Goal: Task Accomplishment & Management: Use online tool/utility

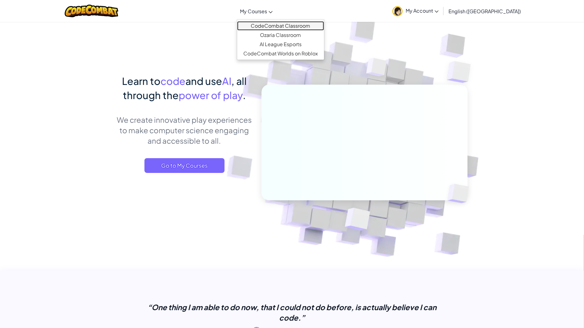
click at [296, 26] on link "CodeCombat Classroom" at bounding box center [280, 25] width 87 height 9
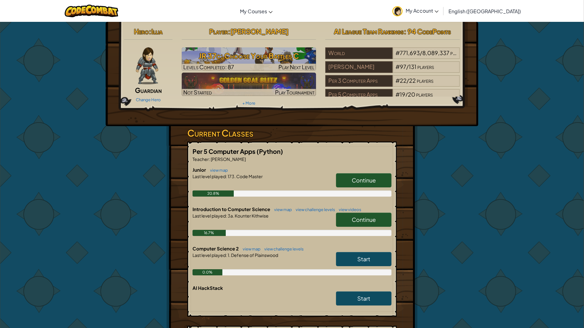
click at [363, 180] on span "Continue" at bounding box center [364, 180] width 24 height 7
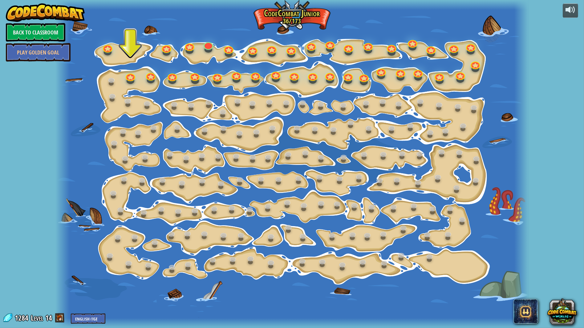
click at [135, 79] on div at bounding box center [291, 164] width 473 height 328
click at [132, 79] on link at bounding box center [129, 74] width 12 height 12
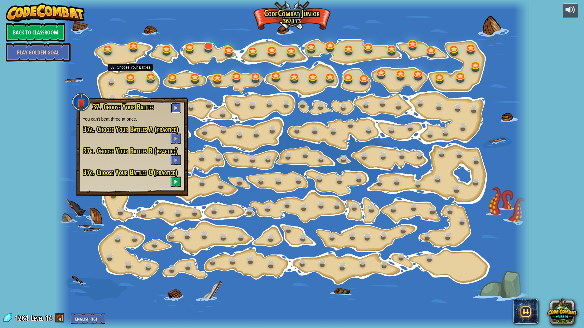
click at [177, 107] on span at bounding box center [176, 108] width 4 height 4
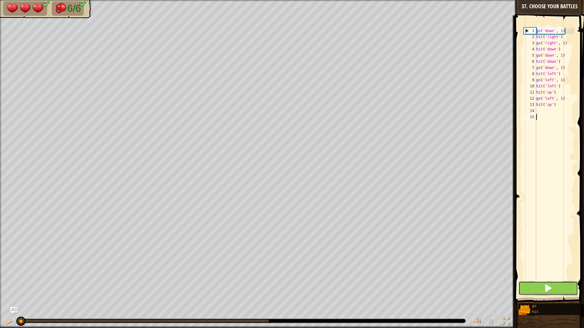
click at [543, 288] on button at bounding box center [548, 288] width 60 height 14
click at [541, 286] on button at bounding box center [548, 288] width 60 height 14
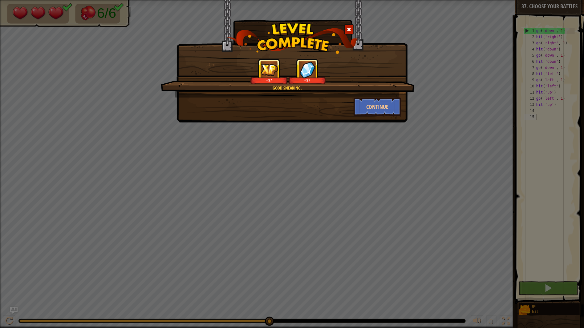
click at [276, 236] on div "Good sneaking. +37 +37 Continue" at bounding box center [292, 164] width 584 height 328
click at [371, 105] on button "Continue" at bounding box center [377, 107] width 48 height 18
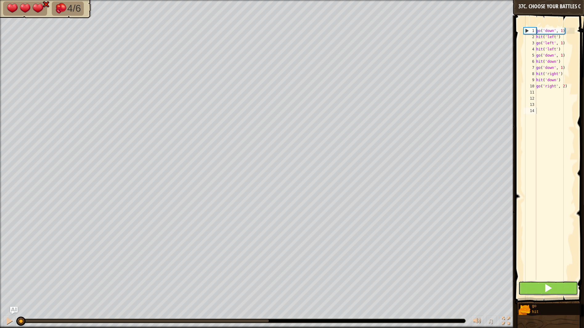
click at [552, 288] on span at bounding box center [548, 288] width 9 height 9
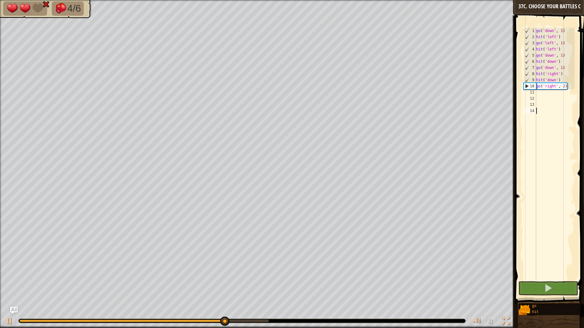
click at [552, 278] on div "go ( 'down' , 1 ) hit ( 'left' ) go ( 'left' , 1 ) hit ( 'left' ) go ( 'down' ,…" at bounding box center [555, 160] width 40 height 265
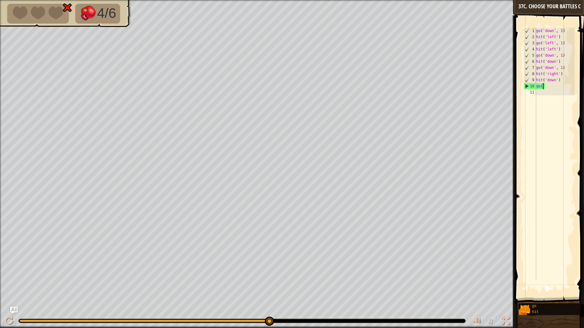
type textarea "g"
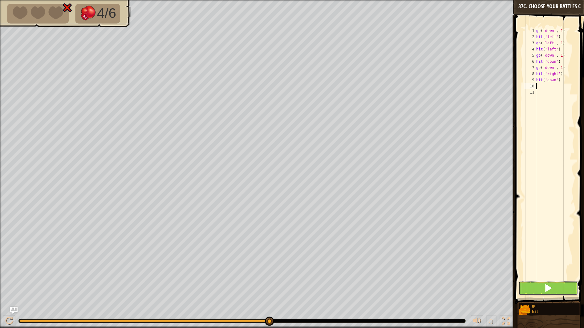
click at [538, 286] on button at bounding box center [548, 288] width 60 height 14
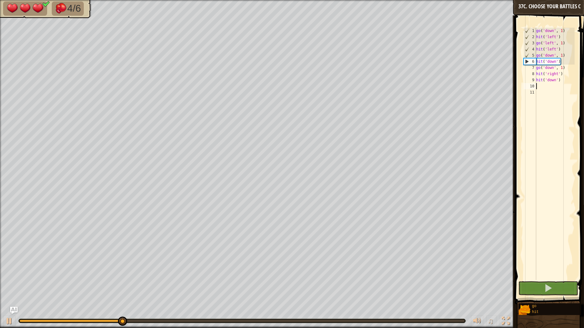
type textarea "h"
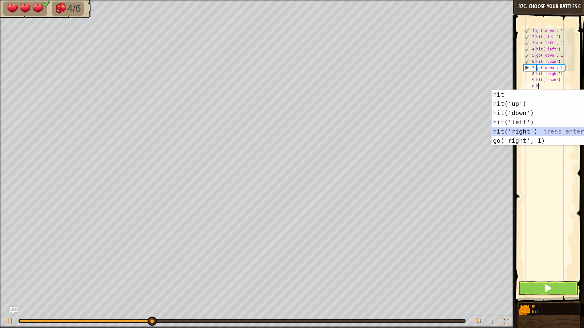
click at [521, 130] on div "h it press enter h it('up') press enter h it('down') press enter h it('left') p…" at bounding box center [550, 127] width 116 height 74
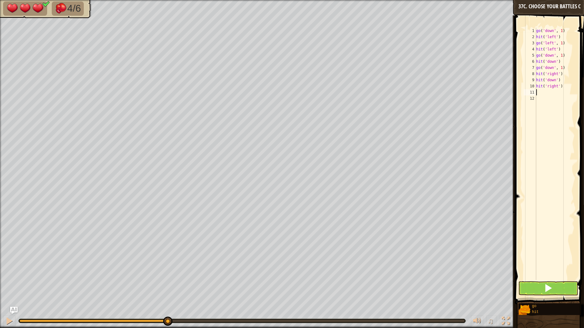
type textarea "g"
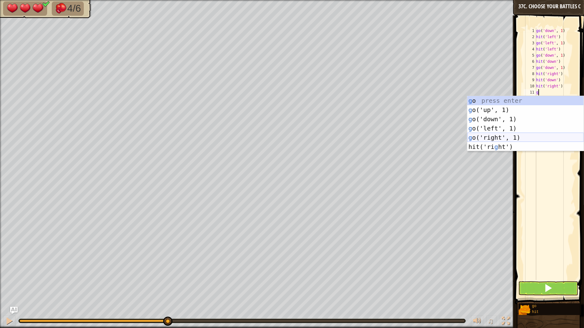
click at [502, 137] on div "g o press enter g o('up', 1) press enter g o('down', 1) press enter g o('left',…" at bounding box center [525, 133] width 116 height 74
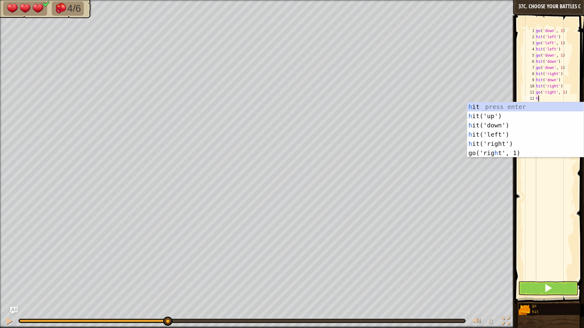
type textarea "h"
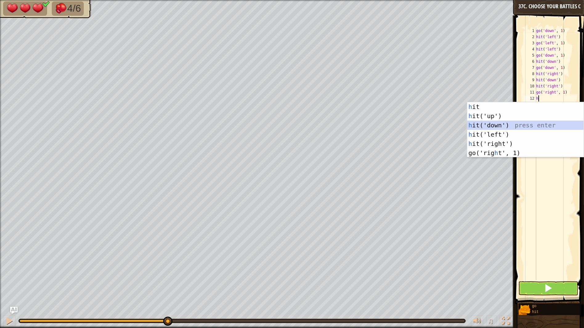
click at [498, 124] on div "h it press enter h it('up') press enter h it('down') press enter h it('left') p…" at bounding box center [525, 139] width 116 height 74
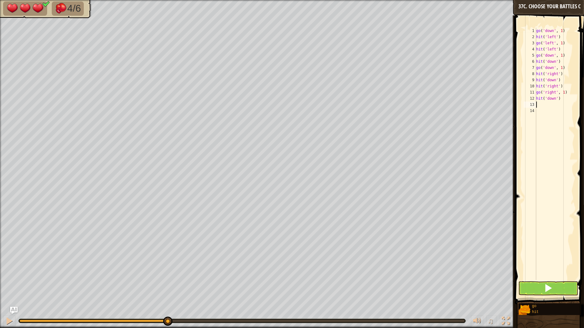
click at [583, 308] on div "1 2 3 4 5 6 7 8 9 10 11 12 13 14 go ( 'down' , 1 ) hit ( 'left' ) go ( 'left' ,…" at bounding box center [548, 171] width 71 height 307
type textarea "-"
type textarea "g"
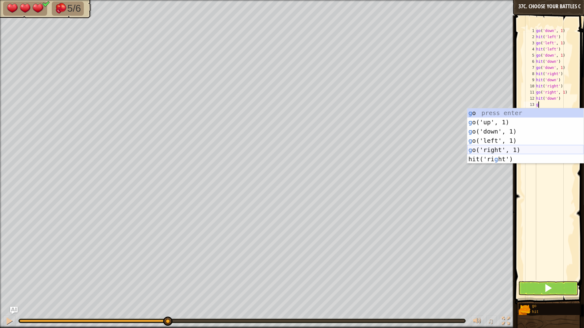
click at [498, 150] on div "g o press enter g o('up', 1) press enter g o('down', 1) press enter g o('left',…" at bounding box center [525, 145] width 116 height 74
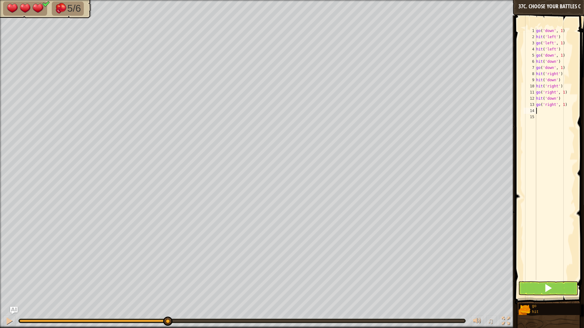
type textarea "h"
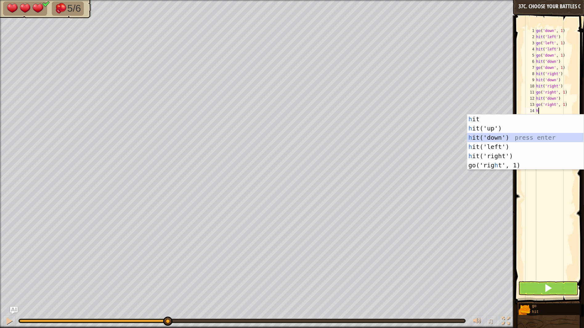
click at [491, 138] on div "h it press enter h it('up') press enter h it('down') press enter h it('left') p…" at bounding box center [525, 152] width 116 height 74
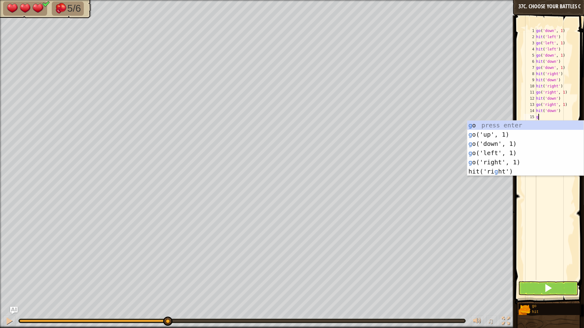
type textarea "g"
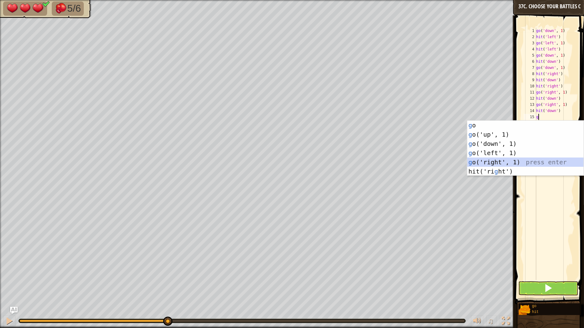
click at [509, 162] on div "g o press enter g o('up', 1) press enter g o('down', 1) press enter g o('left',…" at bounding box center [525, 158] width 116 height 74
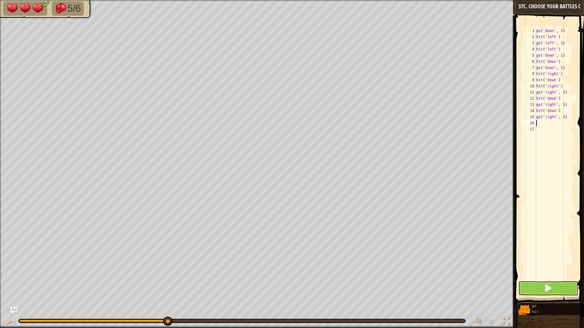
type textarea "h"
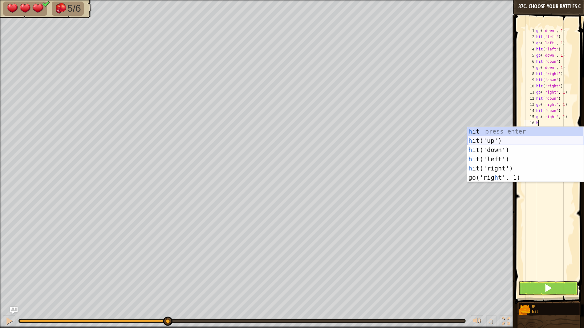
click at [499, 140] on div "h it press enter h it('up') press enter h it('down') press enter h it('left') p…" at bounding box center [525, 164] width 116 height 74
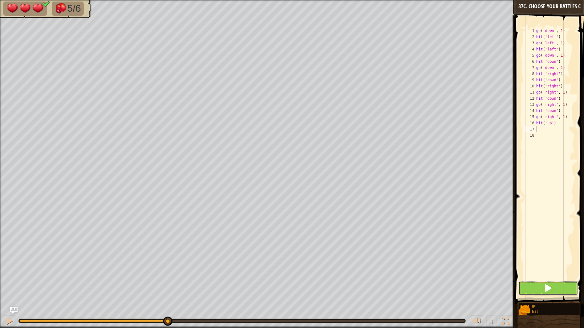
click at [551, 290] on span at bounding box center [548, 288] width 9 height 9
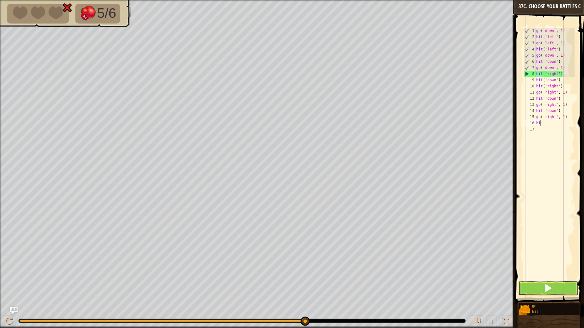
type textarea "h"
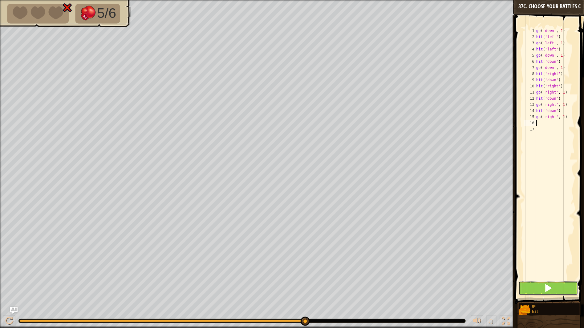
click at [528, 288] on button at bounding box center [548, 288] width 60 height 14
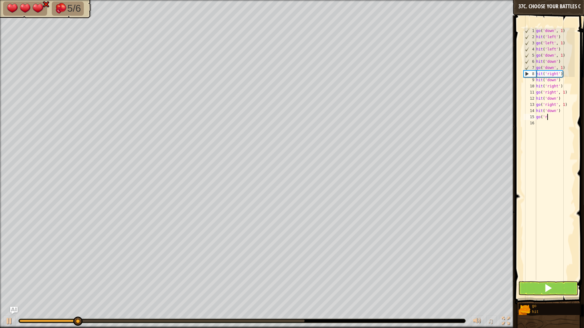
type textarea "g"
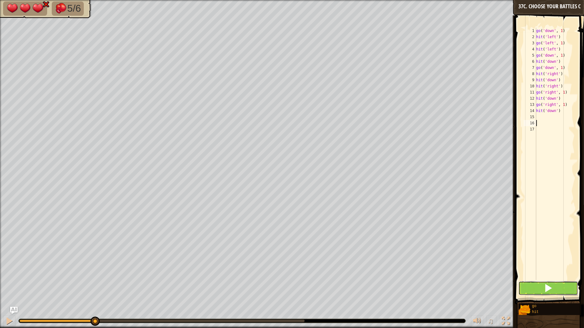
click at [548, 288] on span at bounding box center [548, 288] width 9 height 9
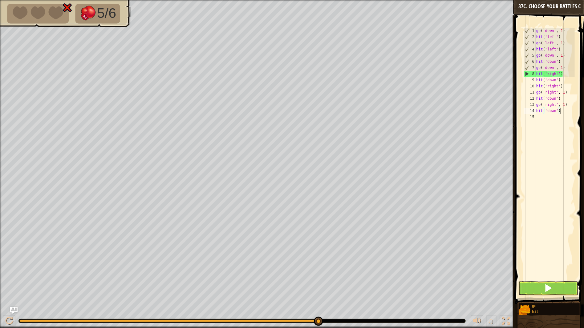
scroll to position [2, 2]
type textarea "hit('down')"
type textarea "h"
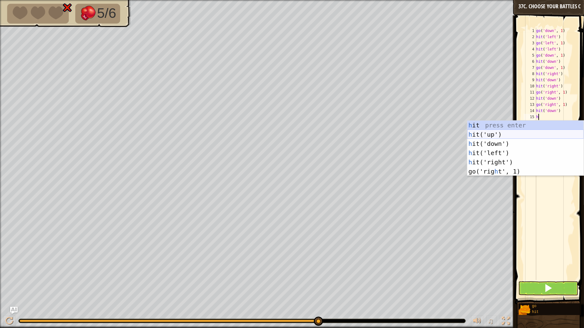
click at [496, 136] on div "h it press enter h it('up') press enter h it('down') press enter h it('left') p…" at bounding box center [525, 158] width 116 height 74
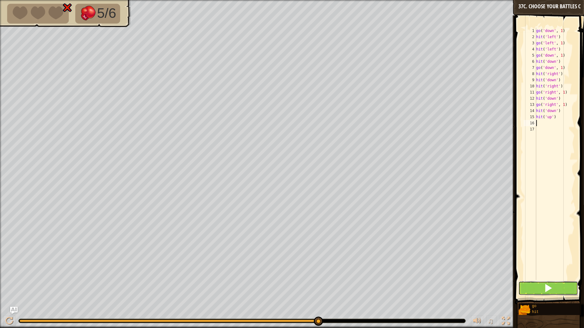
click at [526, 282] on button at bounding box center [548, 288] width 60 height 14
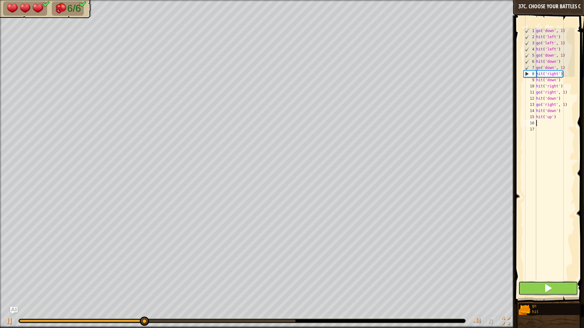
click at [535, 286] on button at bounding box center [548, 288] width 60 height 14
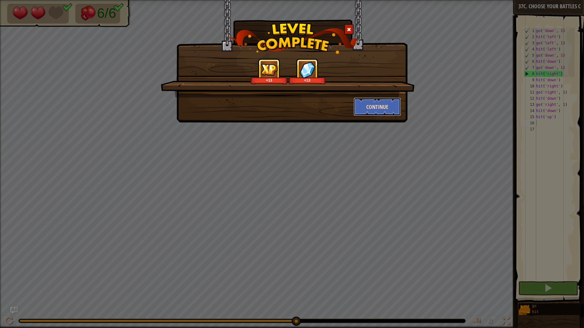
click at [367, 103] on button "Continue" at bounding box center [377, 107] width 48 height 18
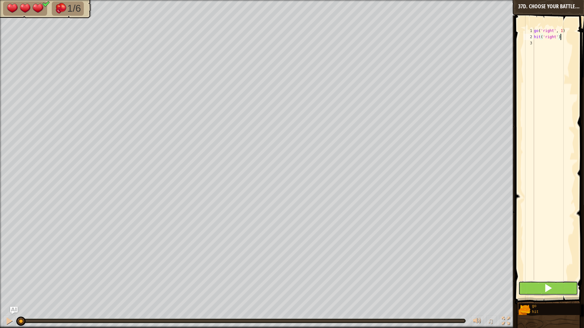
click at [540, 292] on button at bounding box center [548, 288] width 60 height 14
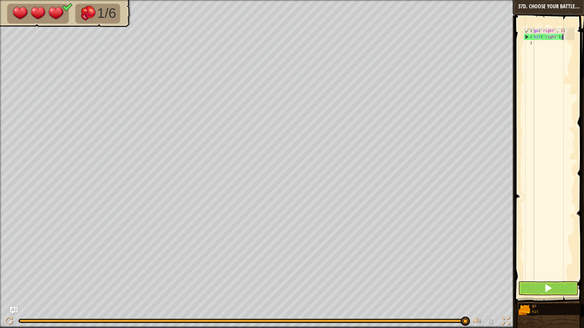
scroll to position [2, 2]
type textarea "hit('right')"
type textarea "g"
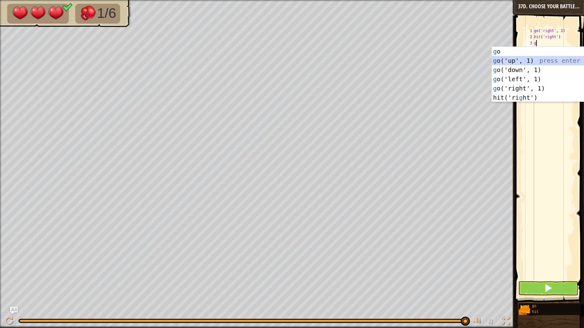
click at [516, 58] on div "g o press enter g o('up', 1) press enter g o('down', 1) press enter g o('left',…" at bounding box center [550, 84] width 116 height 74
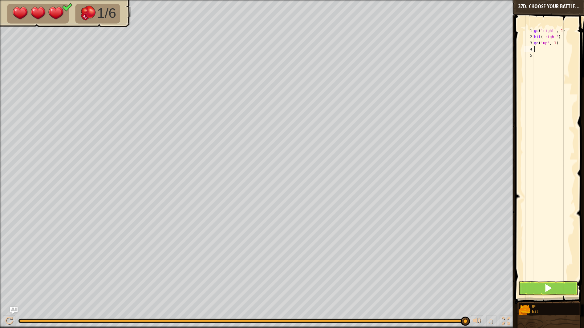
type textarea "h"
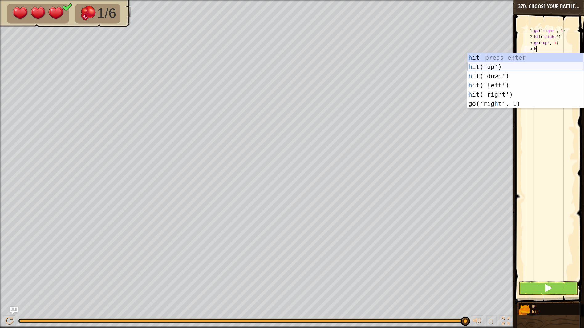
click at [507, 66] on div "h it press enter h it('up') press enter h it('down') press enter h it('left') p…" at bounding box center [525, 90] width 116 height 74
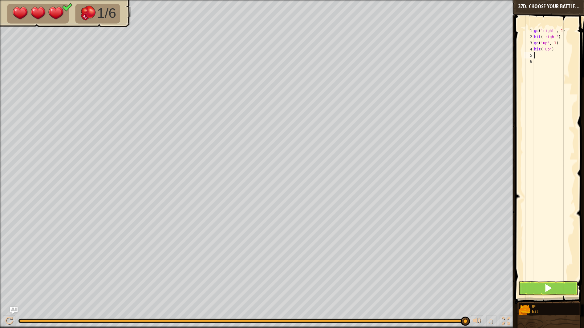
type textarea "g"
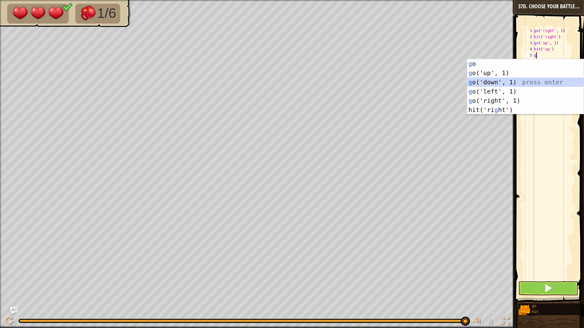
click at [511, 81] on div "g o press enter g o('up', 1) press enter g o('down', 1) press enter g o('left',…" at bounding box center [525, 96] width 116 height 74
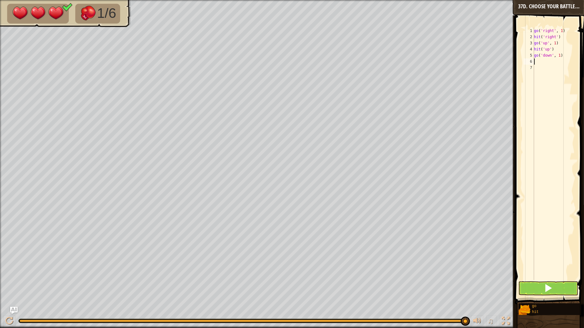
type textarea "g"
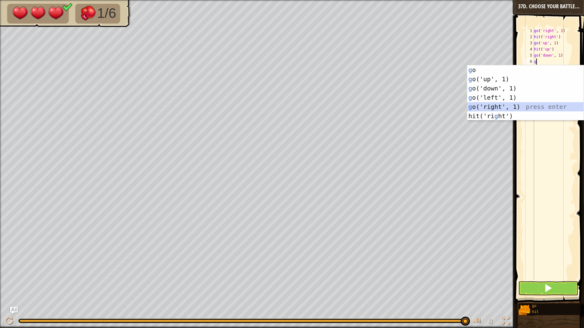
click at [496, 105] on div "g o press enter g o('up', 1) press enter g o('down', 1) press enter g o('left',…" at bounding box center [525, 102] width 116 height 74
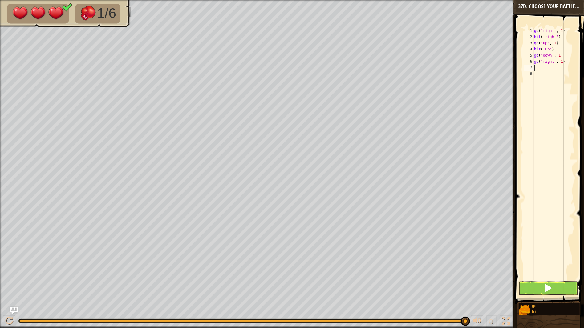
type textarea "h"
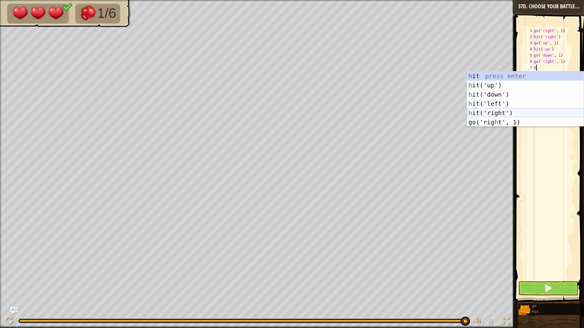
click at [495, 113] on div "h it press enter h it('up') press enter h it('down') press enter h it('left') p…" at bounding box center [525, 108] width 116 height 74
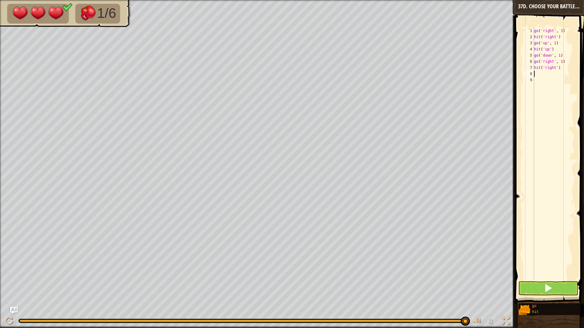
type textarea "h"
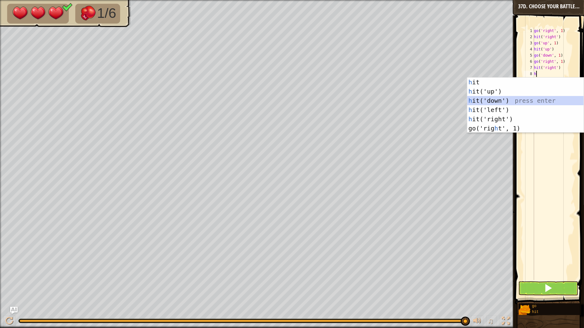
click at [499, 99] on div "h it press enter h it('up') press enter h it('down') press enter h it('left') p…" at bounding box center [525, 115] width 116 height 74
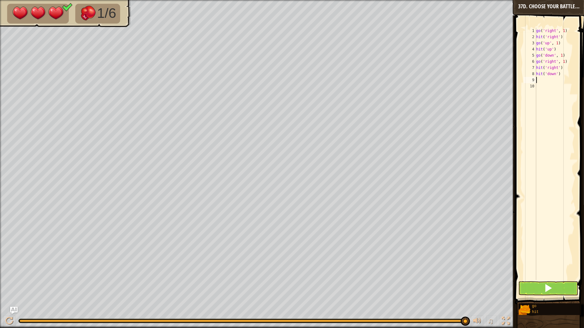
type textarea "g"
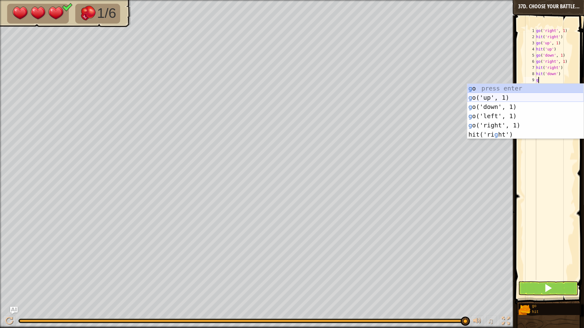
click at [489, 96] on div "g o press enter g o('up', 1) press enter g o('down', 1) press enter g o('left',…" at bounding box center [525, 121] width 116 height 74
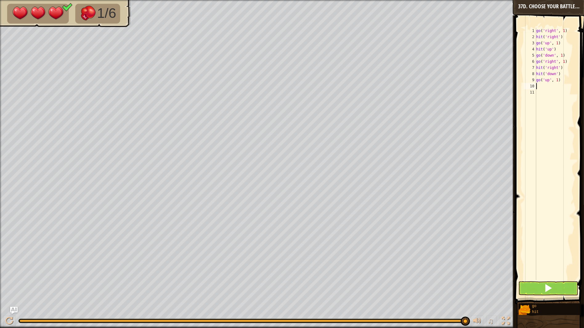
type textarea "h"
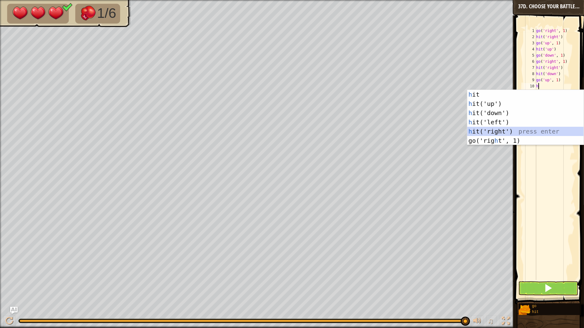
click at [499, 132] on div "h it press enter h it('up') press enter h it('down') press enter h it('left') p…" at bounding box center [525, 127] width 116 height 74
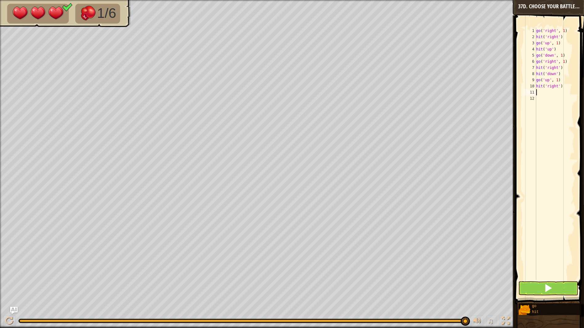
type textarea "g"
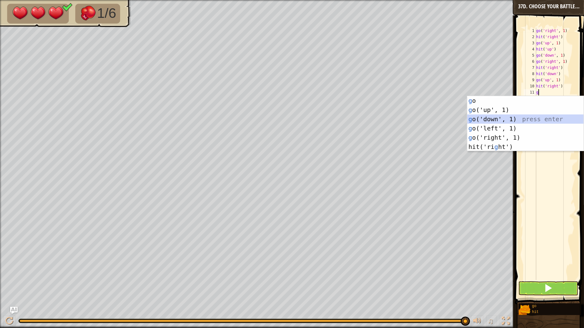
click at [493, 119] on div "g o press enter g o('up', 1) press enter g o('down', 1) press enter g o('left',…" at bounding box center [525, 133] width 116 height 74
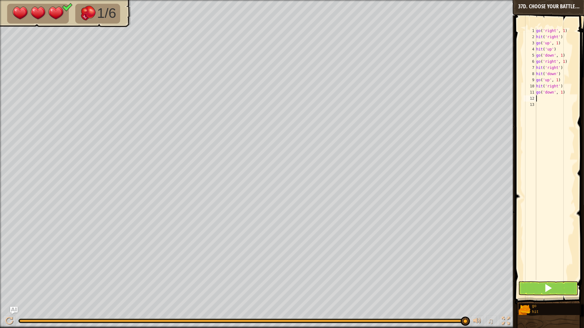
click at [563, 90] on div "go ( 'right' , 1 ) hit ( 'right' ) go ( 'up' , 1 ) hit ( 'up' ) go ( 'down' , 1…" at bounding box center [555, 160] width 40 height 265
type textarea "go('down', 2)"
click at [538, 97] on div "go ( 'right' , 1 ) hit ( 'right' ) go ( 'up' , 1 ) hit ( 'up' ) go ( 'down' , 1…" at bounding box center [555, 160] width 40 height 265
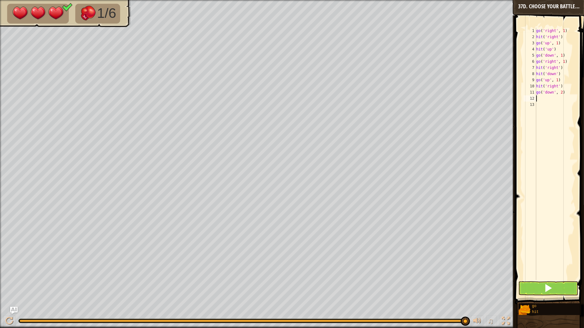
type textarea "h"
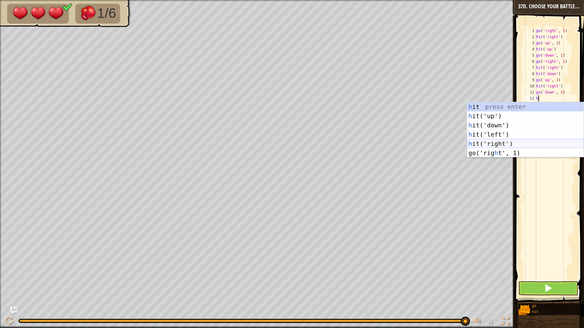
click at [502, 146] on div "h it press enter h it('up') press enter h it('down') press enter h it('left') p…" at bounding box center [525, 139] width 116 height 74
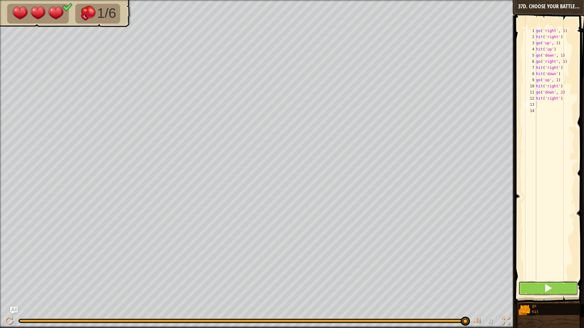
click at [533, 288] on button at bounding box center [548, 288] width 60 height 14
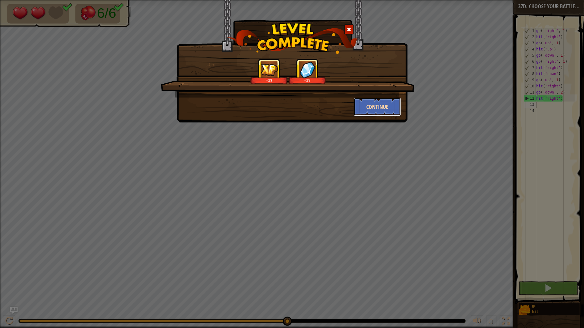
click at [389, 106] on button "Continue" at bounding box center [377, 107] width 48 height 18
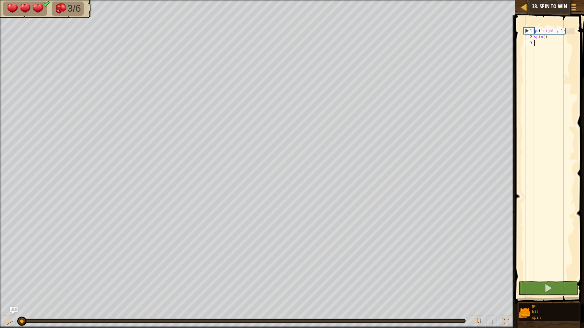
type textarea "g"
click at [560, 285] on button at bounding box center [548, 288] width 60 height 14
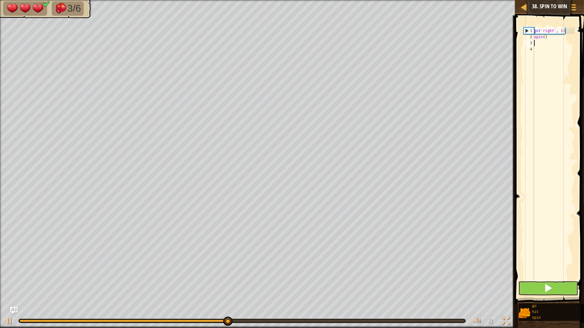
type textarea "g"
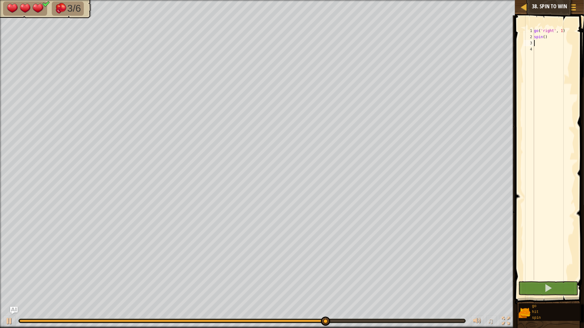
type textarea "s"
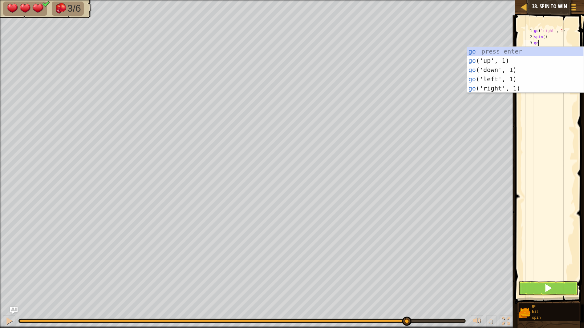
type textarea "g"
click at [500, 87] on div "g o press enter g o('up', 1) press enter g o('down', 1) press enter g o('left',…" at bounding box center [525, 84] width 116 height 74
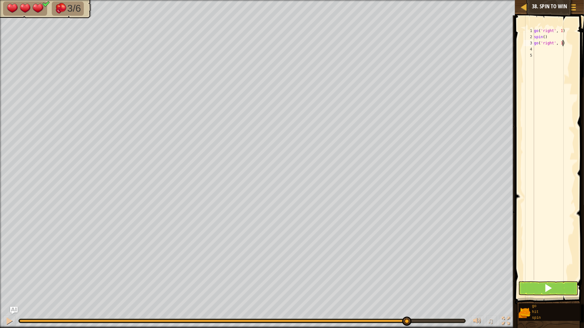
click at [562, 40] on div "go ( 'right' , 1 ) spin ( ) go ( 'right' , 1 )" at bounding box center [554, 160] width 42 height 265
type textarea "go('right', 2)"
click at [545, 48] on div "go ( 'right' , 1 ) spin ( ) go ( 'right' , 2 )" at bounding box center [554, 160] width 42 height 265
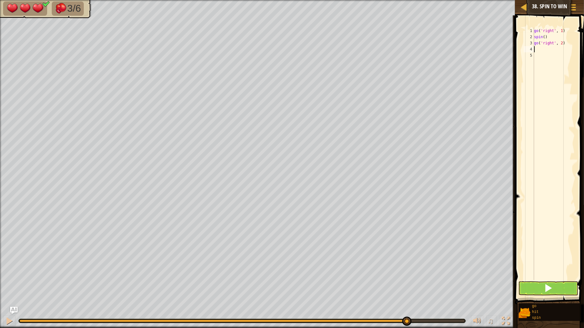
type textarea "s"
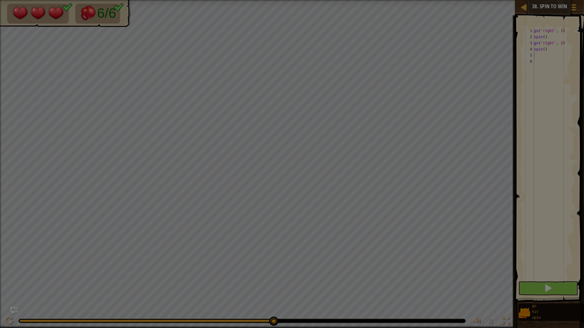
click at [0, 0] on div "Loading..." at bounding box center [0, 0] width 0 height 0
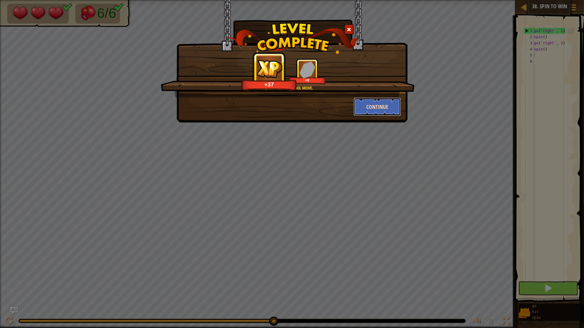
click at [370, 104] on button "Continue" at bounding box center [377, 107] width 48 height 18
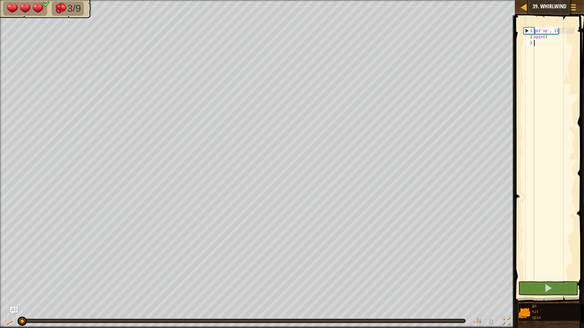
type textarea "g"
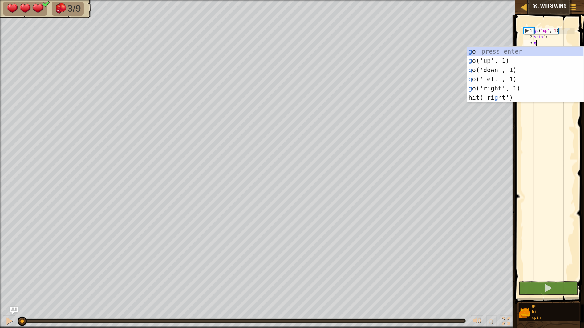
scroll to position [2, 0]
click at [501, 61] on div "g o press enter g o('up', 1) press enter g o('down', 1) press enter g o('left',…" at bounding box center [525, 84] width 116 height 74
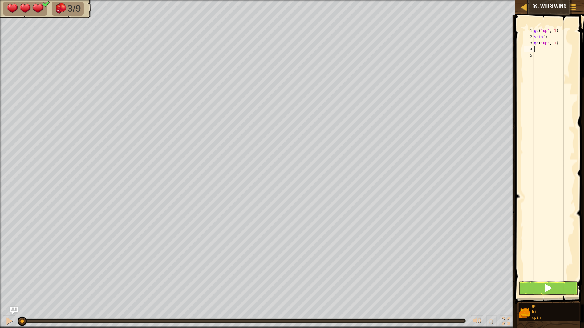
type textarea "s"
click at [551, 289] on span at bounding box center [548, 288] width 9 height 9
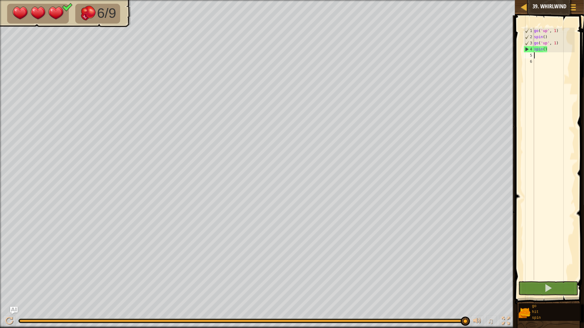
type textarea "g"
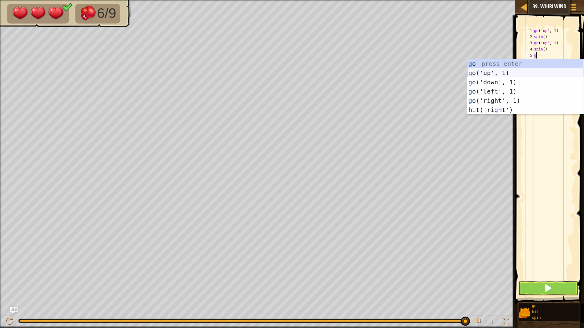
click at [509, 74] on div "g o press enter g o('up', 1) press enter g o('down', 1) press enter g o('left',…" at bounding box center [525, 96] width 116 height 74
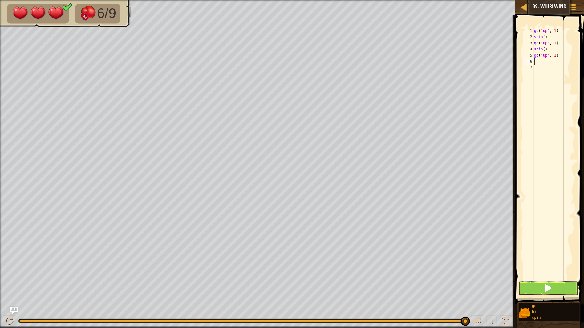
type textarea "s"
click at [537, 288] on button at bounding box center [548, 288] width 60 height 14
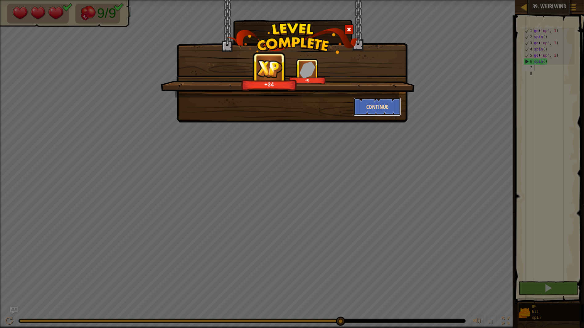
click at [387, 103] on button "Continue" at bounding box center [377, 107] width 48 height 18
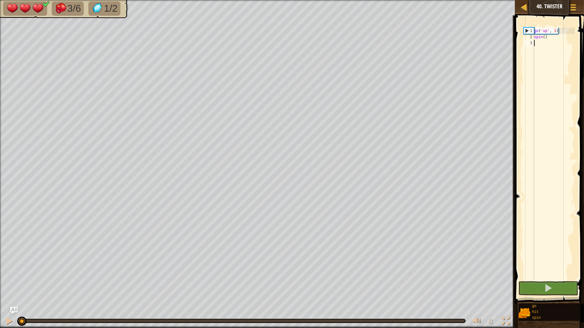
type textarea "g"
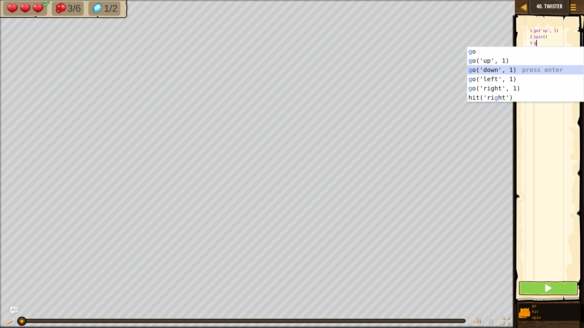
click at [485, 73] on div "g o press enter g o('up', 1) press enter g o('down', 1) press enter g o('left',…" at bounding box center [525, 84] width 116 height 74
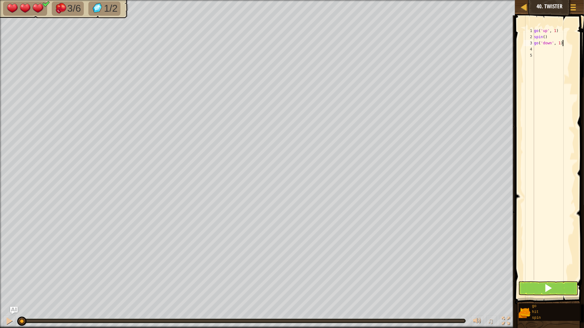
click at [564, 41] on div "go ( 'up' , 1 ) spin ( ) go ( 'down' , 1 )" at bounding box center [554, 160] width 42 height 265
type textarea "go('down', 2)"
type textarea "s"
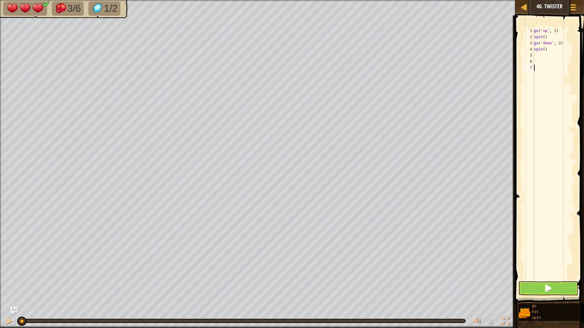
drag, startPoint x: 557, startPoint y: 270, endPoint x: 554, endPoint y: 288, distance: 19.0
click at [554, 288] on div "1 2 3 4 5 6 7 go ( 'up' , 1 ) spin ( ) go ( 'down' , 2 ) spin ( ) ההההההההההההה…" at bounding box center [548, 171] width 71 height 307
click at [554, 288] on button at bounding box center [548, 288] width 60 height 14
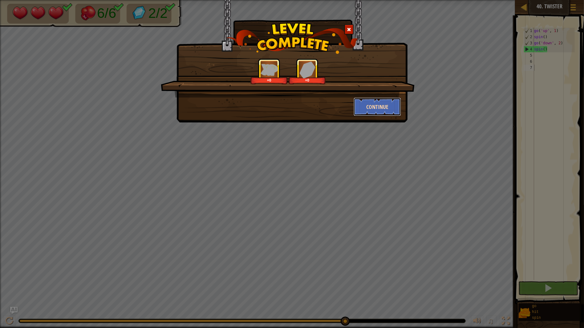
click at [374, 111] on button "Continue" at bounding box center [377, 107] width 48 height 18
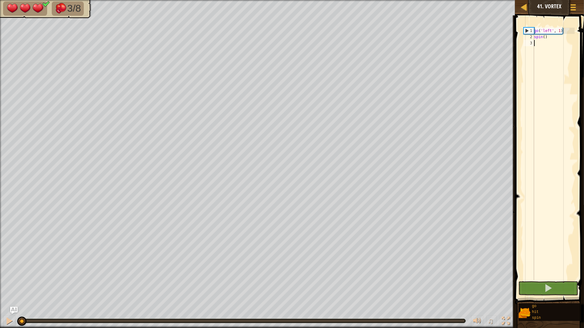
scroll to position [2, 0]
type textarea "-"
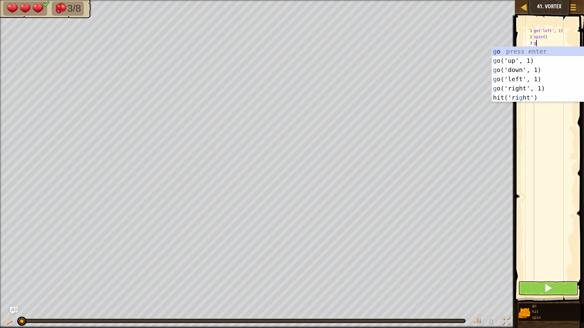
type textarea "g"
click at [525, 78] on div "g o press enter g o('up', 1) press enter g o('down', 1) press enter g o('left',…" at bounding box center [550, 84] width 116 height 74
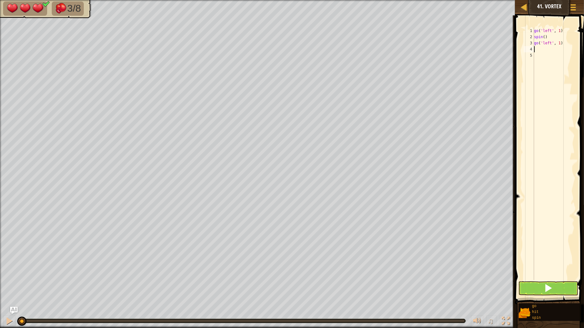
type textarea "s"
click at [550, 284] on span at bounding box center [548, 288] width 9 height 9
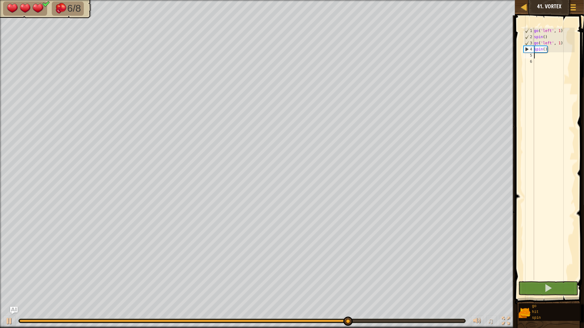
type textarea "g"
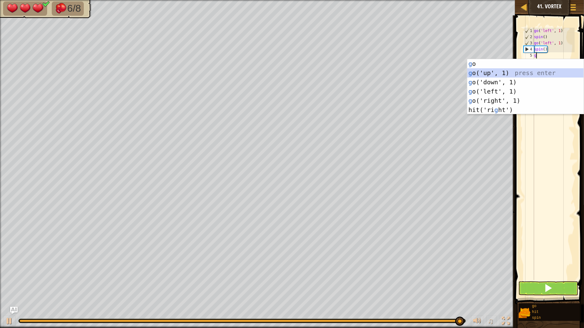
click at [487, 73] on div "g o press enter g o('up', 1) press enter g o('down', 1) press enter g o('left',…" at bounding box center [525, 96] width 116 height 74
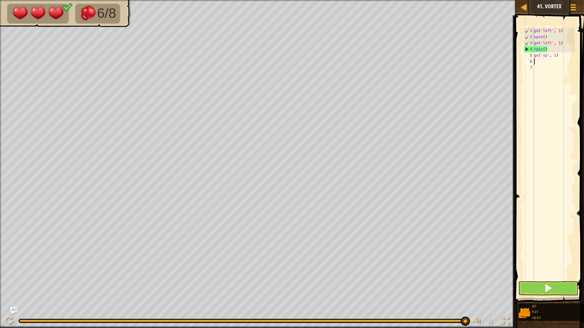
type textarea "s"
click at [555, 287] on button at bounding box center [548, 288] width 60 height 14
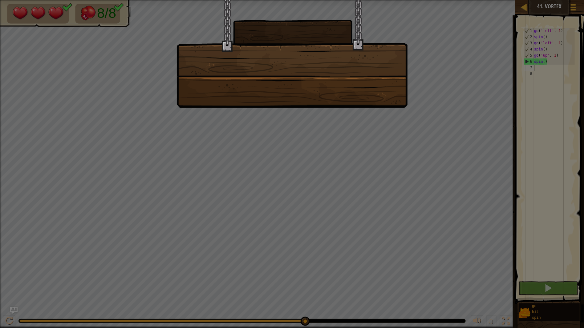
click at [464, 106] on div at bounding box center [292, 164] width 584 height 328
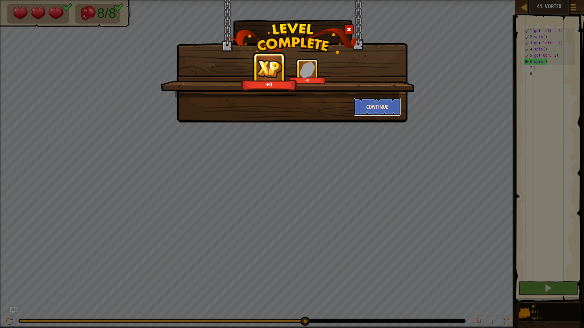
click at [378, 105] on button "Continue" at bounding box center [377, 107] width 48 height 18
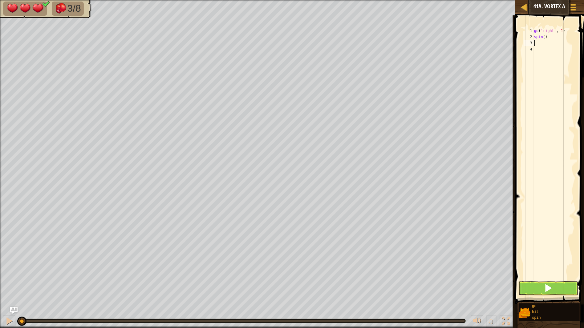
type textarea "s"
type textarea "g"
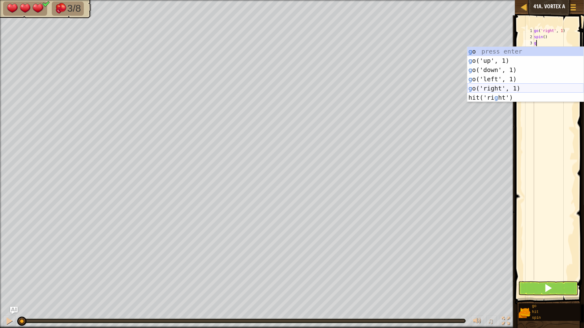
click at [505, 89] on div "g o press enter g o('up', 1) press enter g o('down', 1) press enter g o('left',…" at bounding box center [525, 84] width 116 height 74
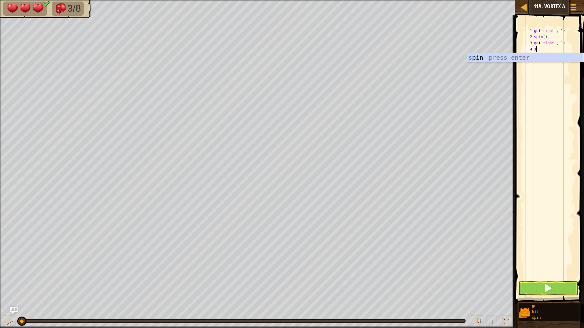
type textarea "s"
click at [524, 290] on button at bounding box center [548, 288] width 60 height 14
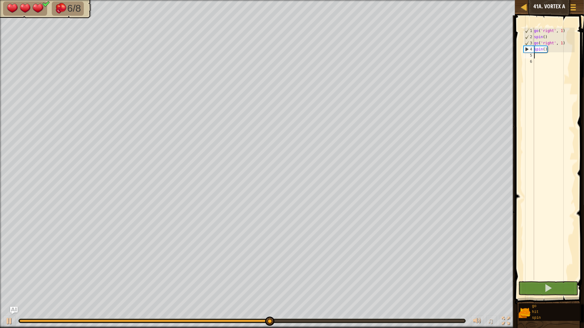
type textarea "g"
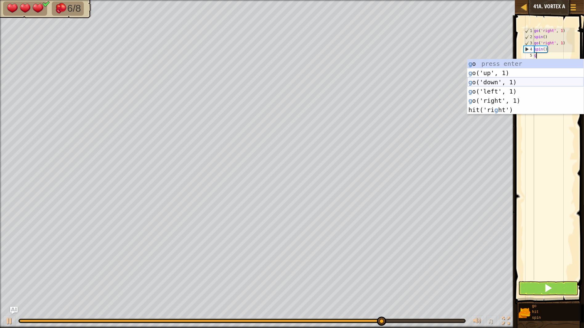
click at [485, 79] on div "g o press enter g o('up', 1) press enter g o('down', 1) press enter g o('left',…" at bounding box center [525, 96] width 116 height 74
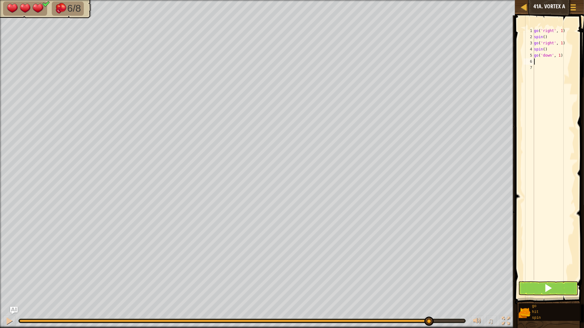
type textarea "s"
click at [533, 292] on button at bounding box center [548, 288] width 60 height 14
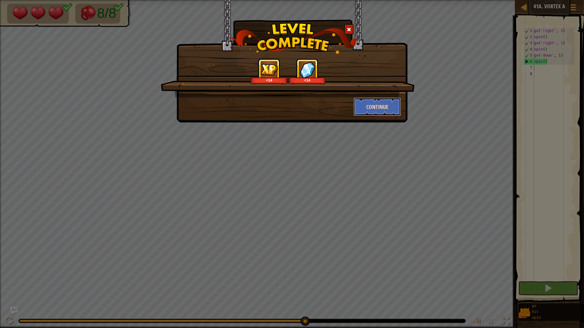
click at [374, 110] on button "Continue" at bounding box center [377, 107] width 48 height 18
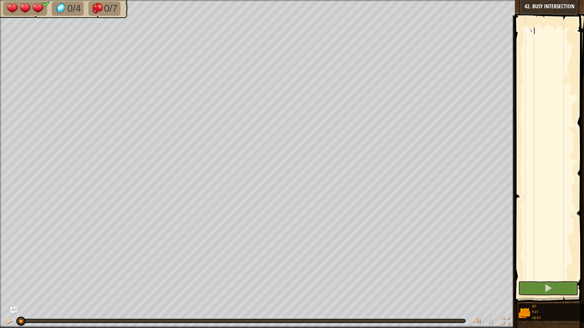
type textarea "g"
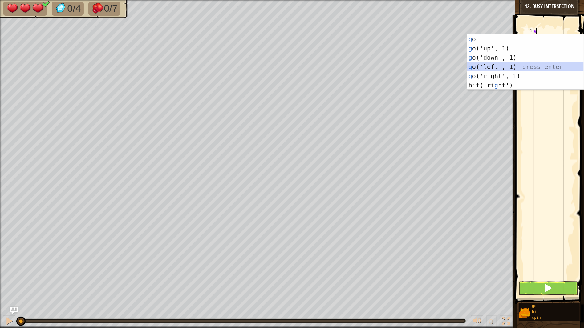
click at [480, 70] on div "g o press enter g o('up', 1) press enter g o('down', 1) press enter g o('left',…" at bounding box center [525, 71] width 116 height 74
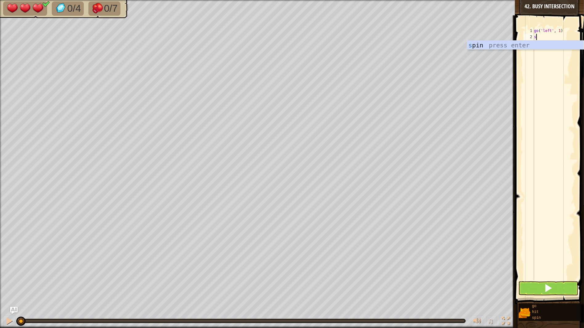
type textarea "s"
click at [532, 294] on button at bounding box center [548, 288] width 60 height 14
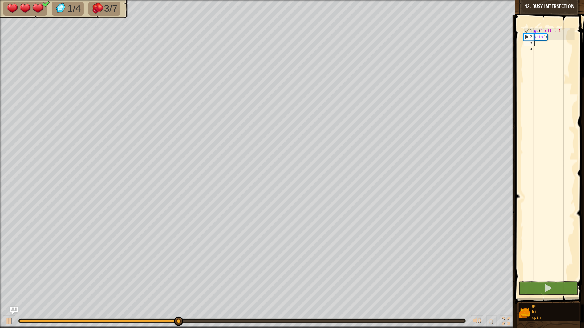
type textarea "g"
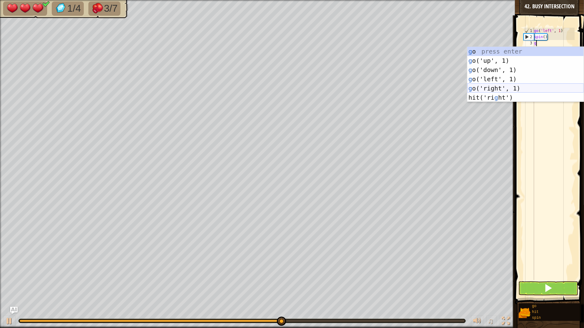
click at [498, 88] on div "g o press enter g o('up', 1) press enter g o('down', 1) press enter g o('left',…" at bounding box center [525, 84] width 116 height 74
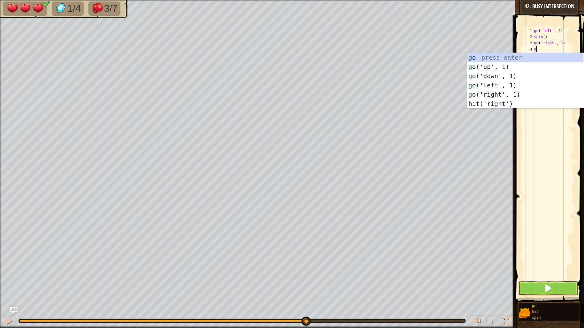
click at [512, 251] on div at bounding box center [512, 171] width 1 height 313
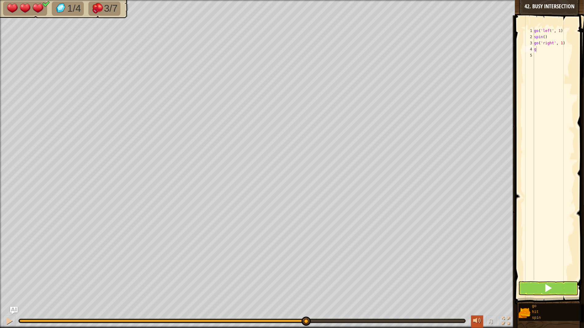
click at [475, 321] on div at bounding box center [477, 321] width 8 height 8
click at [490, 319] on span "♫" at bounding box center [490, 320] width 6 height 9
click at [476, 318] on div at bounding box center [477, 321] width 8 height 8
click at [488, 320] on span "♫" at bounding box center [490, 320] width 6 height 9
click at [489, 320] on span "♫" at bounding box center [490, 320] width 6 height 9
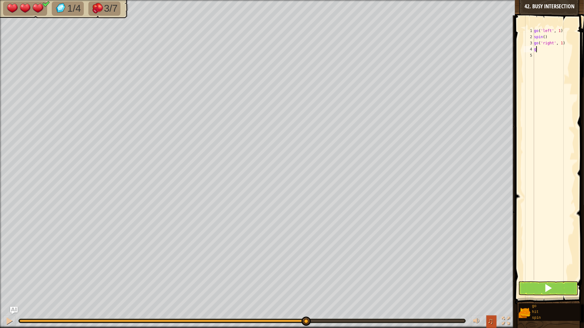
click at [494, 324] on button "♫" at bounding box center [491, 322] width 10 height 13
click at [490, 320] on span "♫" at bounding box center [490, 320] width 6 height 9
click at [489, 317] on span "♫" at bounding box center [490, 320] width 6 height 9
click at [574, 46] on div "go ( 'left' , 1 ) spin ( ) go ( 'right' , 1 ) g" at bounding box center [554, 160] width 42 height 265
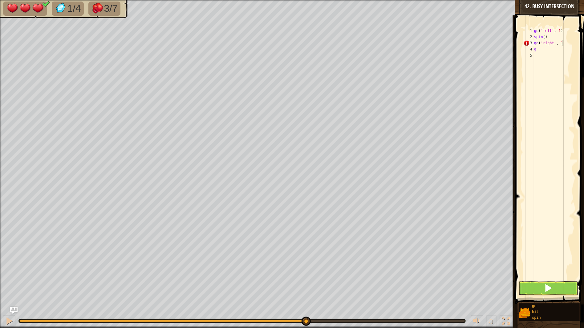
type textarea "go('right',"
click at [542, 54] on div "go ( 'left' , 1 ) spin ( ) go ( 'right' , g" at bounding box center [554, 160] width 42 height 265
type textarea "g"
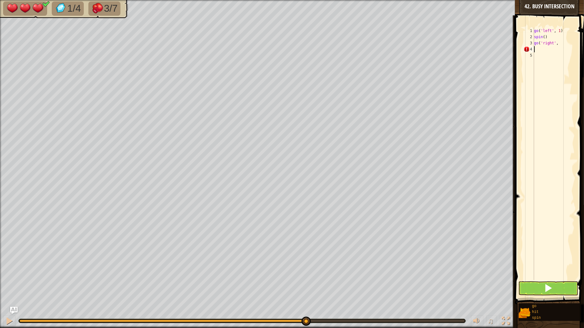
scroll to position [2, 0]
type textarea "g"
type textarea "go('up', 1)"
click at [543, 54] on div "go ( 'left' , 1 ) spin ( ) go ( 'up' , 1 )" at bounding box center [554, 160] width 42 height 265
type textarea "g"
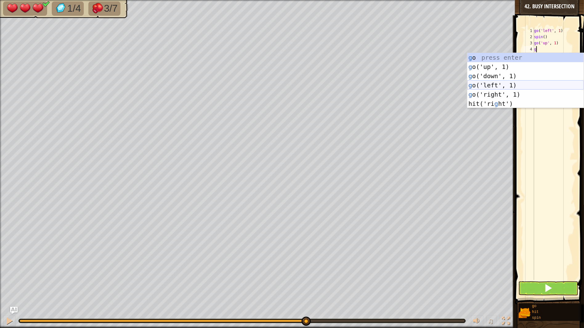
click at [497, 84] on div "g o press enter g o('up', 1) press enter g o('down', 1) press enter g o('left',…" at bounding box center [525, 90] width 116 height 74
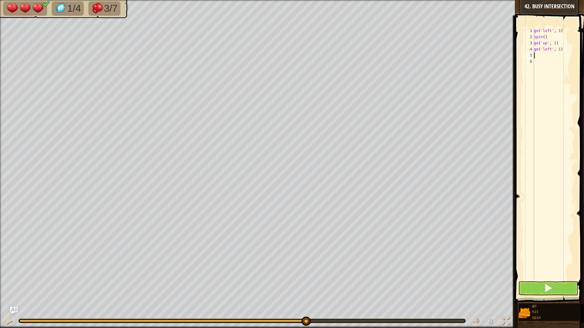
type textarea "h"
type textarea "s"
click at [551, 290] on span at bounding box center [548, 288] width 9 height 9
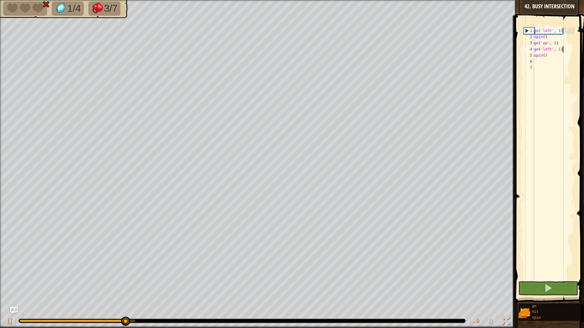
click at [564, 47] on div "go ( 'left' , 1 ) spin ( ) go ( 'up' , 1 ) go ( 'left' , 1 ) spin ( )" at bounding box center [554, 160] width 42 height 265
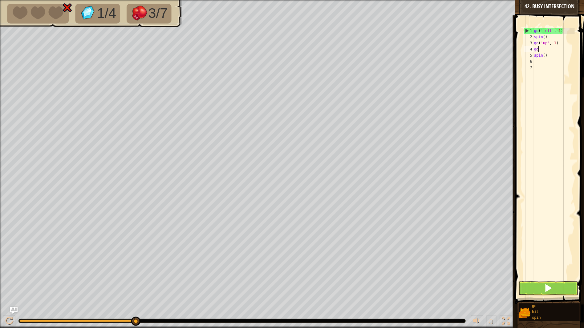
type textarea "g"
type textarea "go('up', 1)"
click at [557, 284] on button at bounding box center [548, 288] width 60 height 14
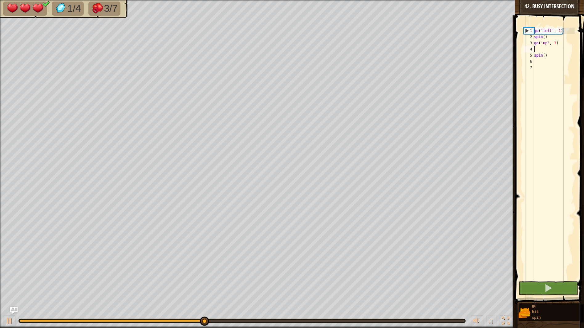
click at [544, 71] on div "go ( 'left' , 1 ) spin ( ) go ( 'up' , 1 ) spin ( )" at bounding box center [554, 160] width 42 height 265
type textarea "s"
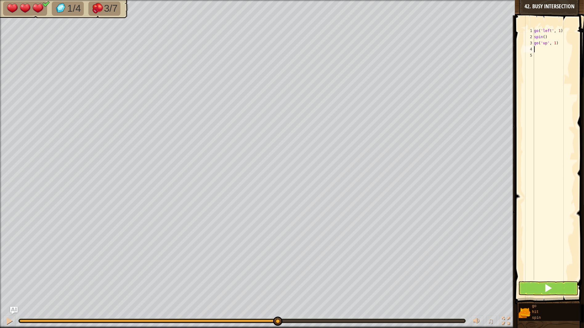
type textarea "g"
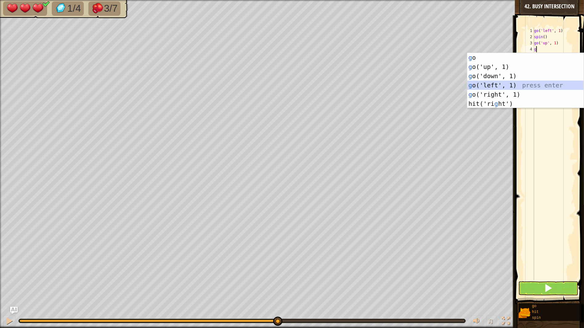
click at [502, 83] on div "g o press enter g o('up', 1) press enter g o('down', 1) press enter g o('left',…" at bounding box center [525, 90] width 116 height 74
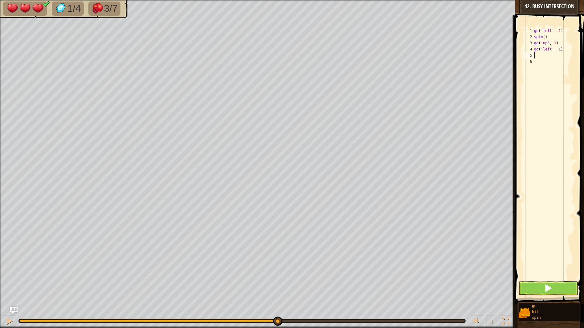
click at [566, 47] on div "go ( 'left' , 1 ) spin ( ) go ( 'up' , 1 ) go ( 'left' , 1 )" at bounding box center [554, 160] width 42 height 265
type textarea "g"
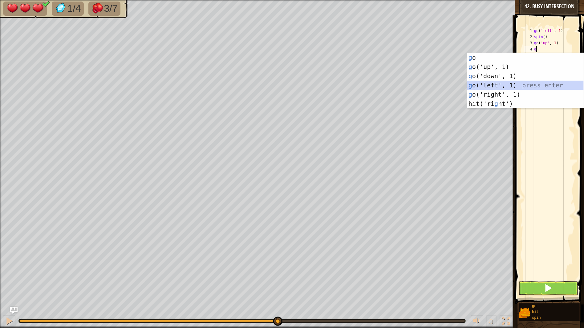
click at [504, 85] on div "g o press enter g o('up', 1) press enter g o('down', 1) press enter g o('left',…" at bounding box center [525, 90] width 116 height 74
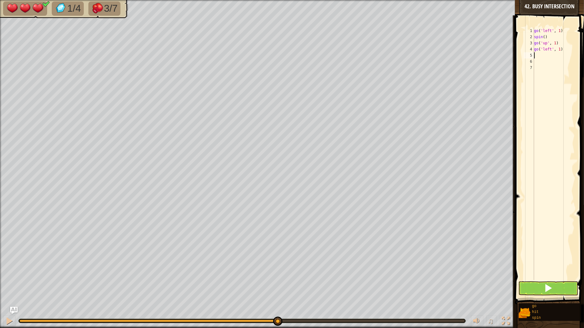
type textarea "s"
type textarea "g"
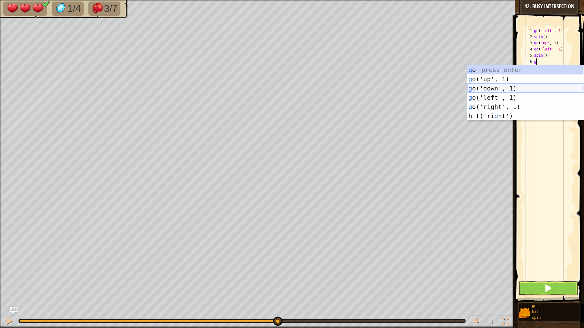
click at [478, 90] on div "g o press enter g o('up', 1) press enter g o('down', 1) press enter g o('left',…" at bounding box center [525, 102] width 116 height 74
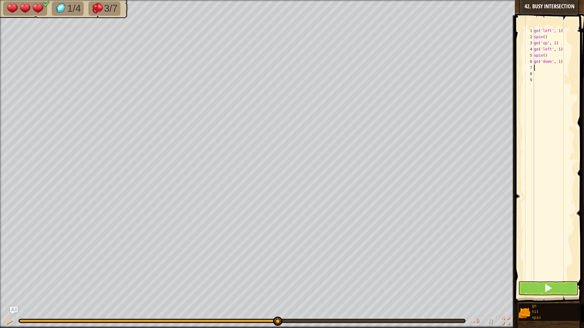
type textarea "g"
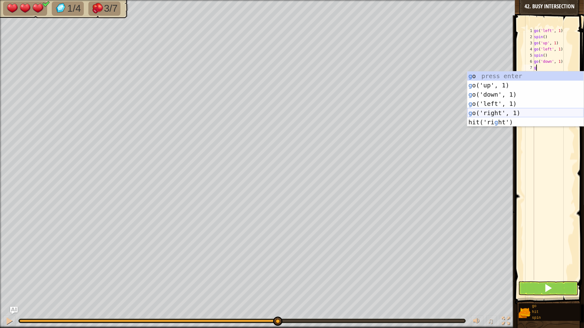
click at [506, 113] on div "g o press enter g o('up', 1) press enter g o('down', 1) press enter g o('left',…" at bounding box center [525, 108] width 116 height 74
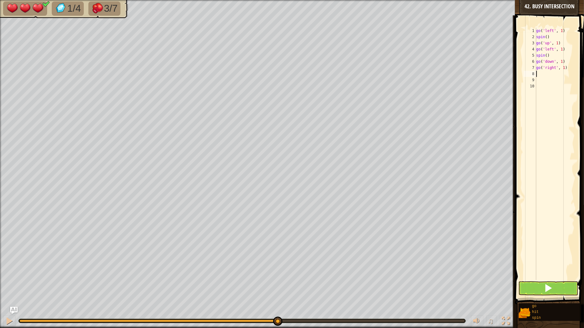
type textarea "s"
click at [556, 280] on span at bounding box center [550, 151] width 74 height 307
click at [558, 286] on button at bounding box center [548, 288] width 60 height 14
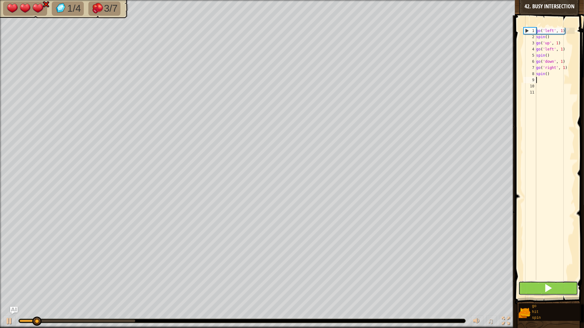
click at [558, 286] on button at bounding box center [548, 288] width 60 height 14
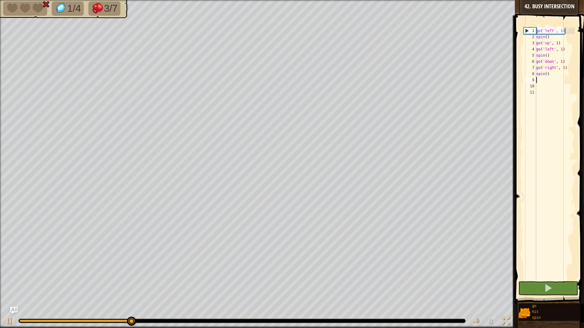
click at [567, 49] on div "go ( 'left' , 1 ) spin ( ) go ( 'up' , 1 ) go ( 'left' , 1 ) spin ( ) go ( 'dow…" at bounding box center [555, 160] width 40 height 265
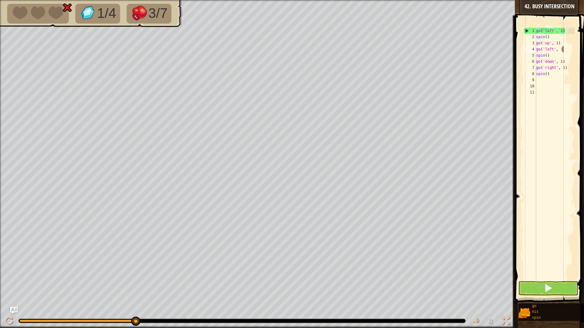
type textarea "g"
type textarea "go('up', 1)"
click at [542, 292] on button at bounding box center [548, 288] width 60 height 14
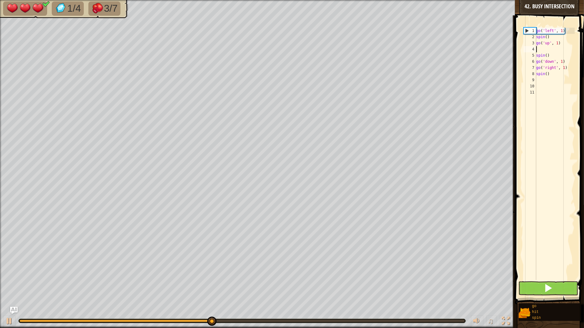
type textarea "go('up', 1)"
click at [559, 269] on div "go ( 'left' , 1 ) spin ( ) go ( 'up' , 1 ) spin ( ) go ( 'down' , 1 ) go ( 'rig…" at bounding box center [555, 160] width 40 height 265
type textarea "s"
type textarea "g"
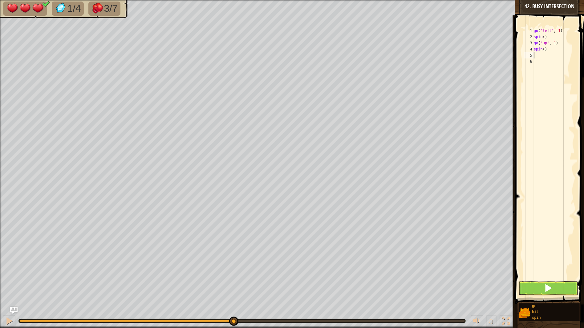
type textarea "s"
type textarea "g"
type textarea "s"
type textarea "g"
click at [532, 295] on button at bounding box center [548, 288] width 60 height 14
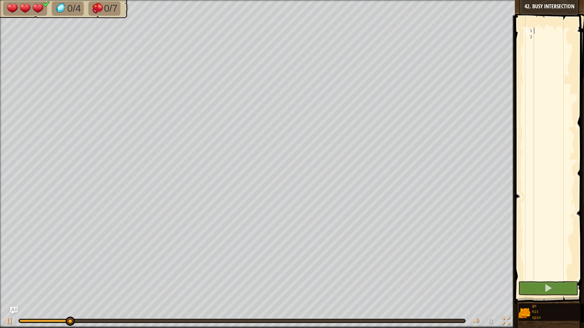
type textarea "g"
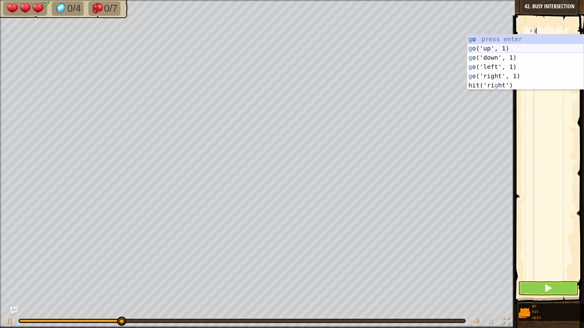
click at [495, 49] on div "g o press enter g o('up', 1) press enter g o('down', 1) press enter g o('left',…" at bounding box center [525, 71] width 116 height 74
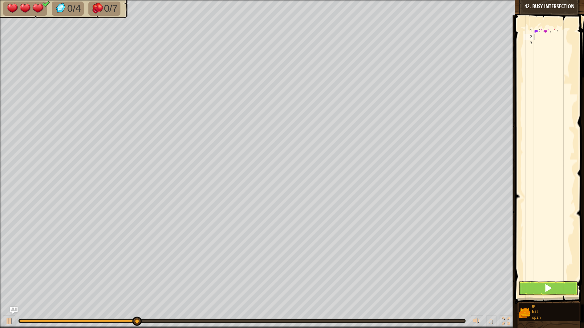
type textarea "s"
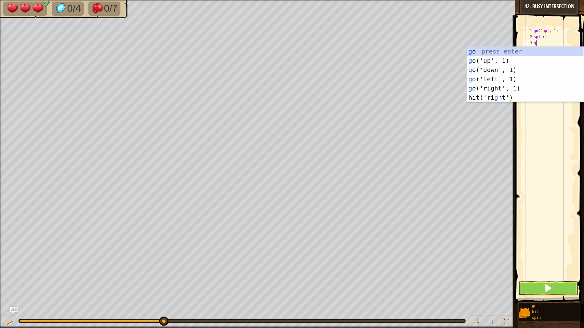
type textarea "gd"
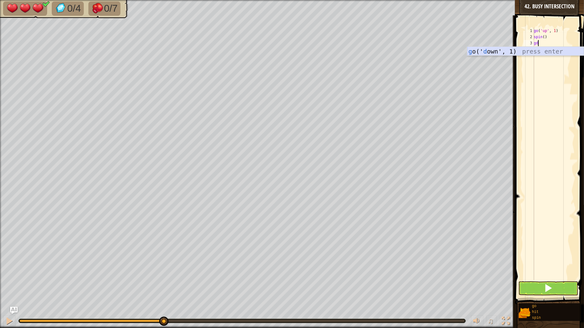
click at [506, 49] on div "g o(' d own', 1) press enter" at bounding box center [525, 61] width 116 height 28
click at [560, 41] on div "go ( 'up' , 1 ) spin ( ) go ( 'down' , 1 )" at bounding box center [553, 160] width 42 height 265
type textarea "go('down', 2s)"
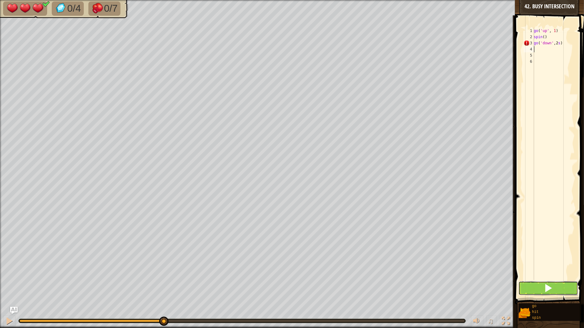
click at [564, 288] on button at bounding box center [548, 288] width 60 height 14
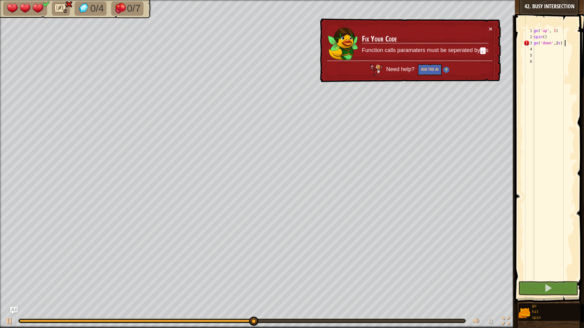
click at [565, 43] on div "go ( 'up' , 1 ) spin ( ) go ( 'down' , 2 s )" at bounding box center [553, 160] width 42 height 265
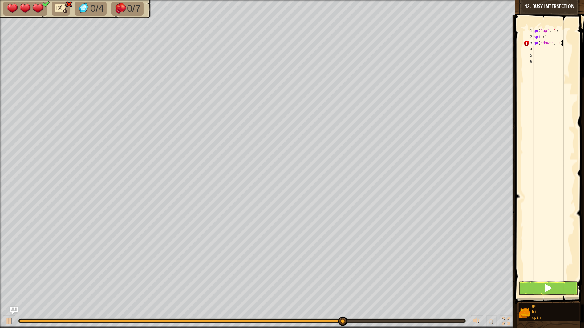
scroll to position [2, 2]
type textarea "go('down', 2)"
click at [534, 288] on button at bounding box center [548, 288] width 60 height 14
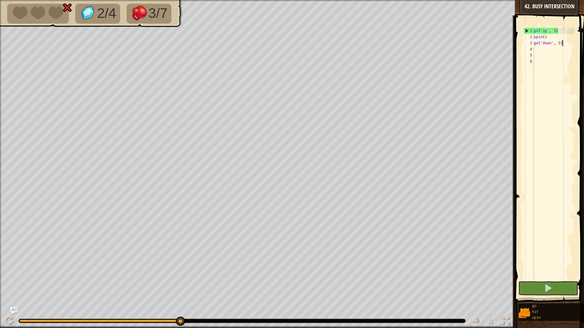
click at [535, 50] on div "go ( 'up' , 1 ) spin ( ) go ( 'down' , 2 )" at bounding box center [553, 160] width 42 height 265
type textarea "s"
click at [551, 285] on span at bounding box center [548, 288] width 9 height 9
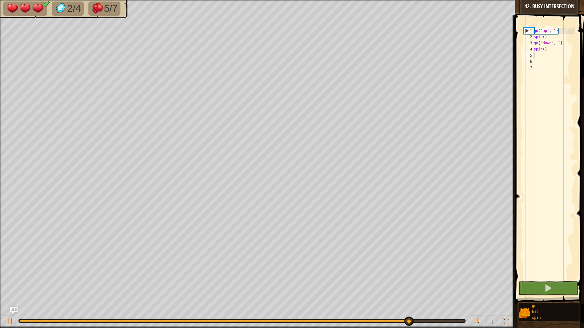
type textarea "g"
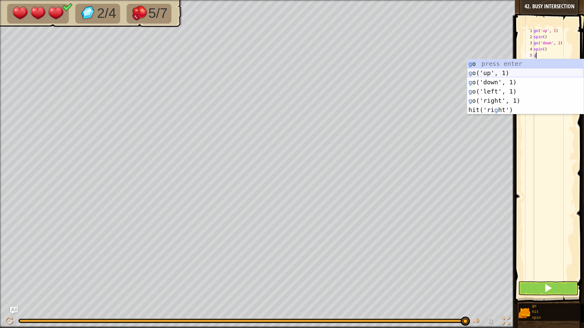
click at [483, 73] on div "g o press enter g o('up', 1) press enter g o('down', 1) press enter g o('left',…" at bounding box center [525, 96] width 116 height 74
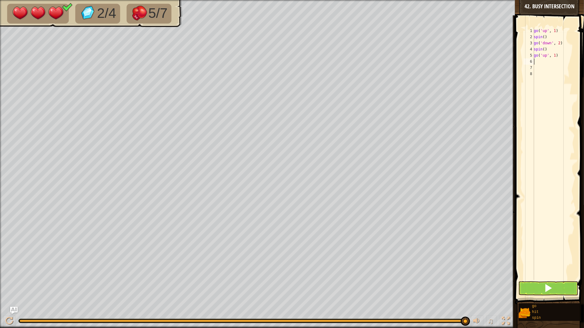
type textarea "g"
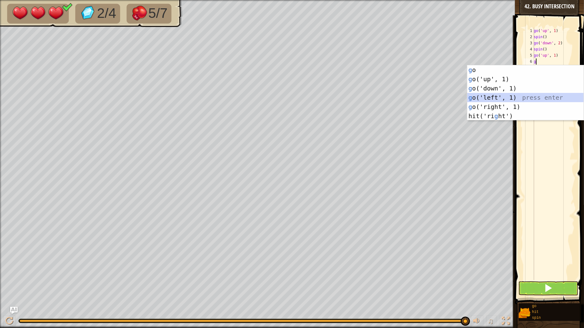
click at [490, 96] on div "g o press enter g o('up', 1) press enter g o('down', 1) press enter g o('left',…" at bounding box center [525, 102] width 116 height 74
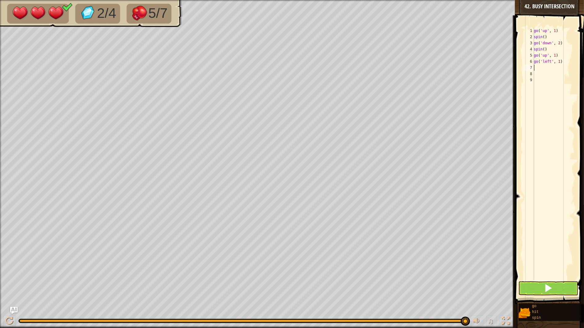
type textarea "h"
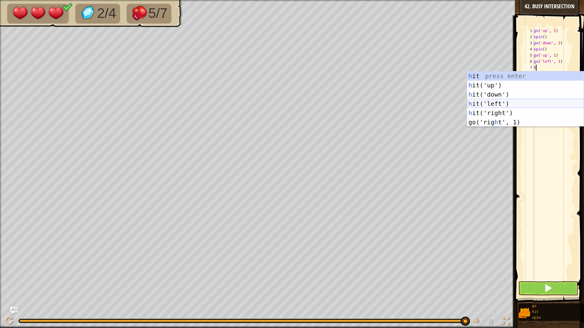
click at [505, 102] on div "h it press enter h it('up') press enter h it('down') press enter h it('left') p…" at bounding box center [525, 108] width 116 height 74
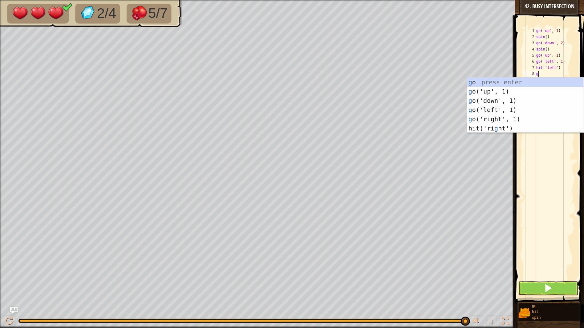
type textarea "g"
click at [500, 121] on div "g o press enter g o('up', 1) press enter g o('down', 1) press enter g o('left',…" at bounding box center [525, 115] width 116 height 74
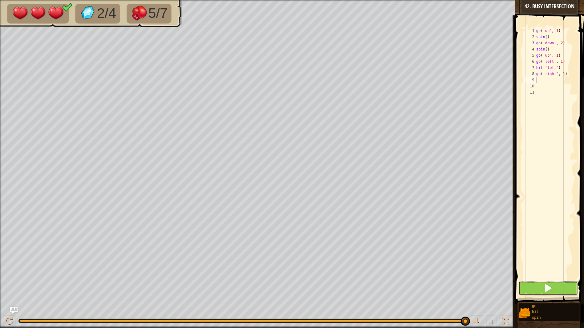
click at [524, 292] on button at bounding box center [548, 288] width 60 height 14
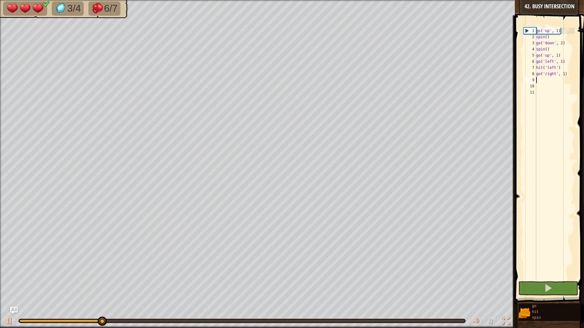
click at [543, 79] on div "go ( 'up' , 1 ) spin ( ) go ( 'down' , 2 ) spin ( ) go ( 'up' , 1 ) go ( 'left'…" at bounding box center [555, 160] width 40 height 265
type textarea "g"
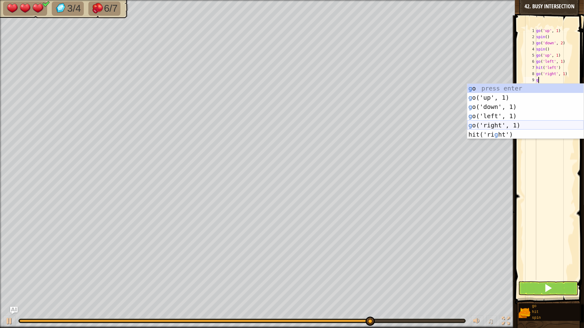
click at [497, 124] on div "g o press enter g o('up', 1) press enter g o('down', 1) press enter g o('left',…" at bounding box center [525, 121] width 116 height 74
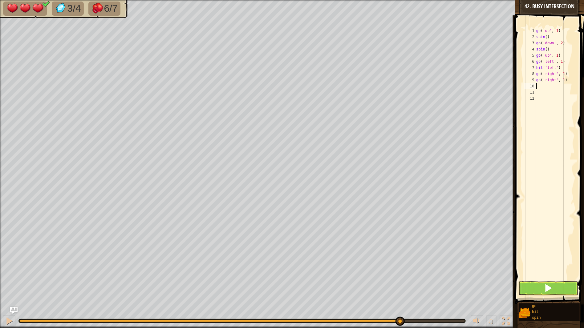
click at [564, 77] on div "go ( 'up' , 1 ) spin ( ) go ( 'down' , 2 ) spin ( ) go ( 'up' , 1 ) go ( 'left'…" at bounding box center [555, 160] width 40 height 265
type textarea "go('right', 2)"
click at [539, 88] on div "go ( 'up' , 1 ) spin ( ) go ( 'down' , 2 ) spin ( ) go ( 'up' , 1 ) go ( 'left'…" at bounding box center [555, 160] width 40 height 265
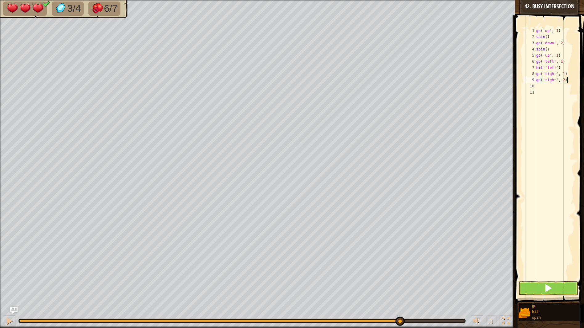
type textarea "go('right', 2)"
type textarea "h"
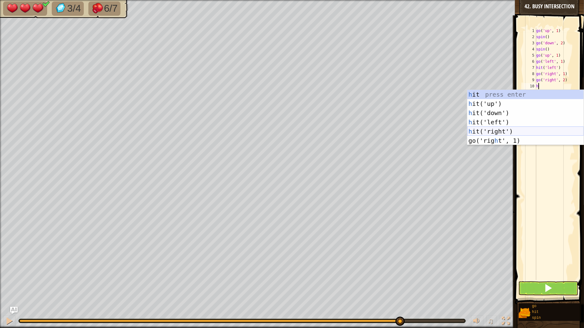
click at [515, 132] on div "h it press enter h it('up') press enter h it('down') press enter h it('left') p…" at bounding box center [525, 127] width 116 height 74
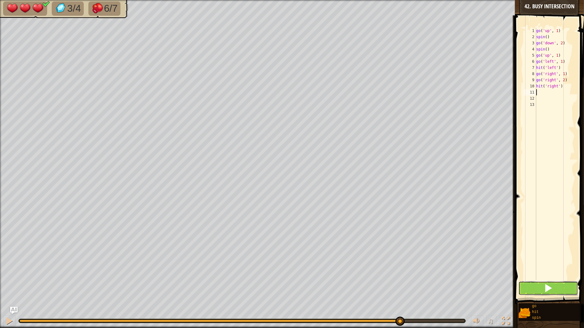
click at [562, 286] on button at bounding box center [548, 288] width 60 height 14
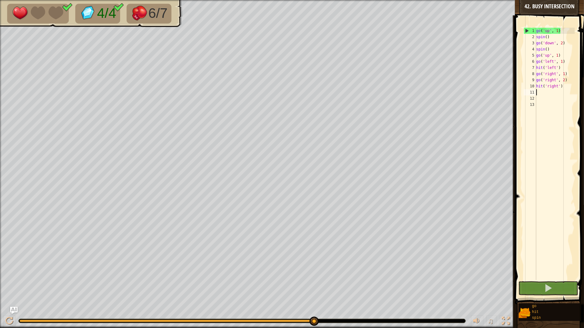
click at [567, 79] on div "go ( 'up' , 1 ) spin ( ) go ( 'down' , 2 ) spin ( ) go ( 'up' , 1 ) go ( 'left'…" at bounding box center [555, 160] width 40 height 265
type textarea "g"
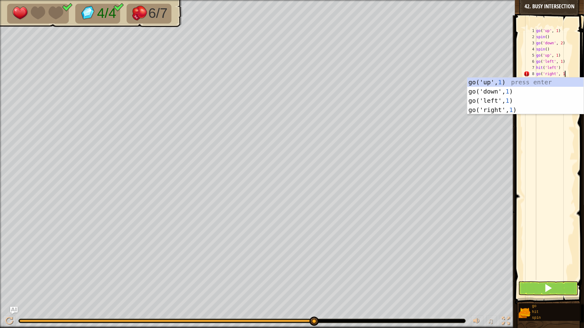
scroll to position [2, 2]
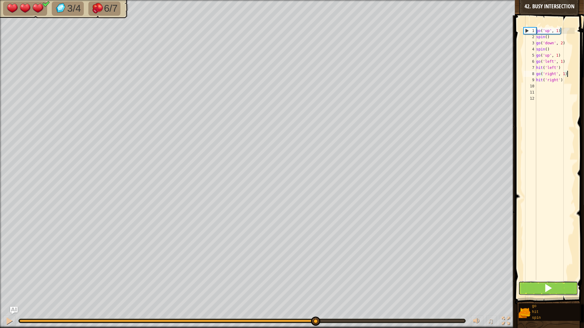
click at [552, 285] on span at bounding box center [548, 288] width 9 height 9
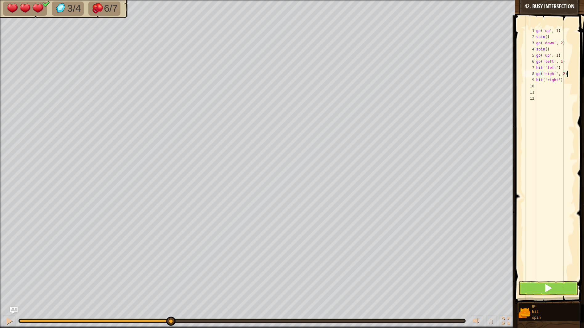
type textarea "go('right', 2)"
click at [546, 292] on span at bounding box center [548, 288] width 9 height 9
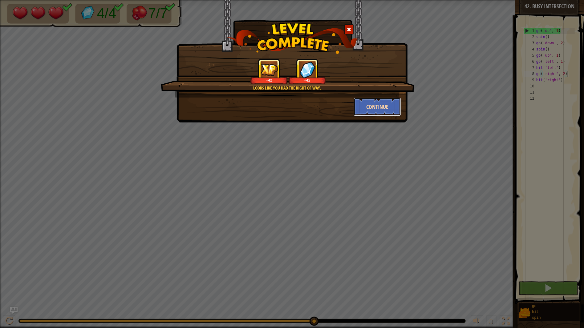
click at [363, 113] on button "Continue" at bounding box center [377, 107] width 48 height 18
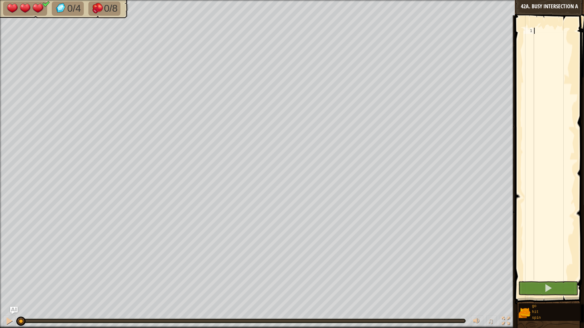
type textarea "g"
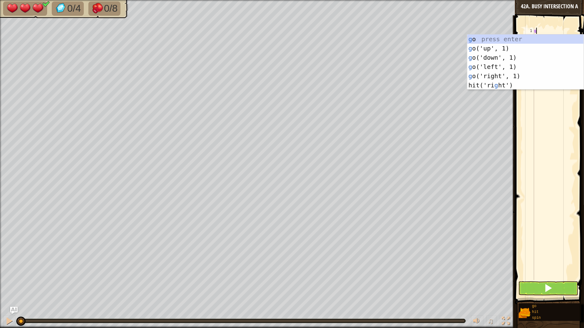
scroll to position [2, 0]
click at [495, 66] on div "g o press enter g o('up', 1) press enter g o('down', 1) press enter g o('left',…" at bounding box center [525, 71] width 116 height 74
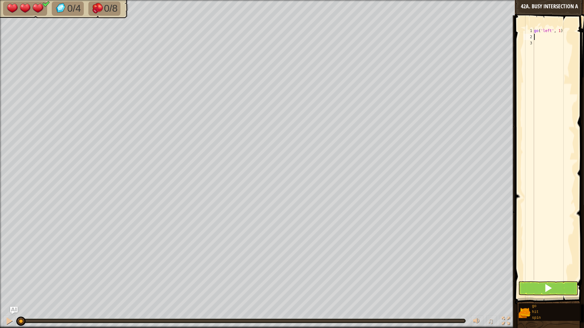
type textarea "s"
click at [538, 287] on button at bounding box center [548, 288] width 60 height 14
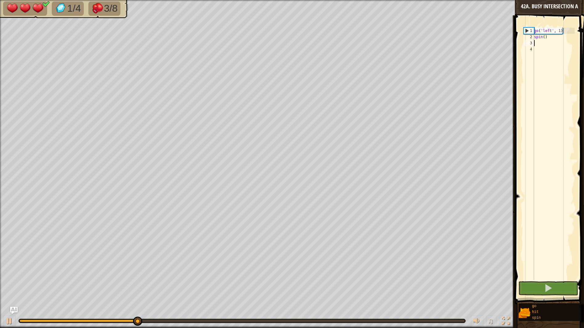
type textarea "g"
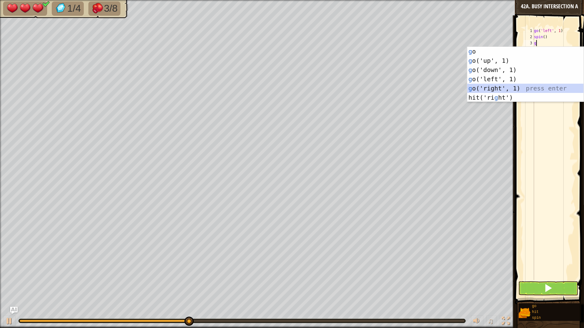
click at [503, 89] on div "g o press enter g o('up', 1) press enter g o('down', 1) press enter g o('left',…" at bounding box center [525, 84] width 116 height 74
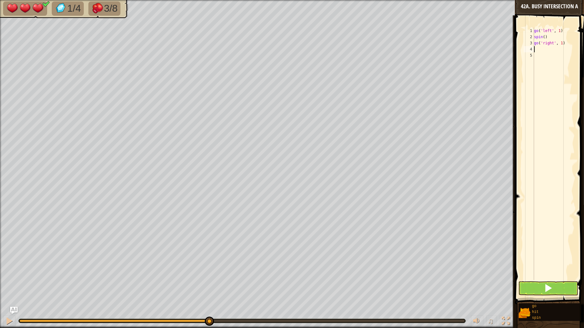
type textarea "h"
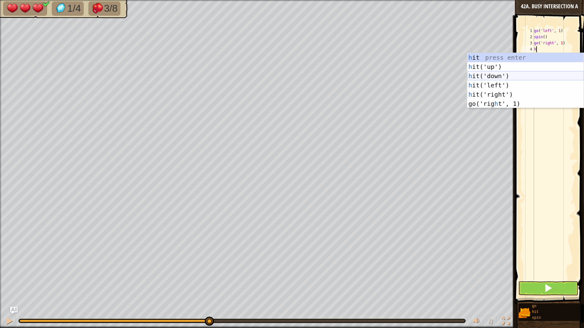
click at [498, 75] on div "h it press enter h it('up') press enter h it('down') press enter h it('left') p…" at bounding box center [525, 90] width 116 height 74
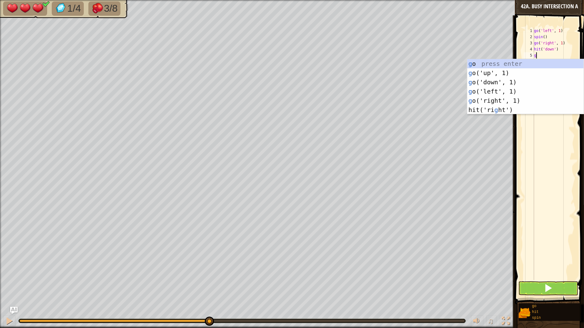
type textarea "g"
click at [496, 81] on div "g o press enter g o('up', 1) press enter g o('down', 1) press enter g o('left',…" at bounding box center [525, 96] width 116 height 74
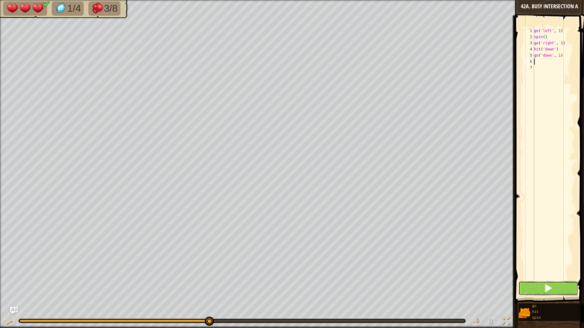
click at [573, 283] on button at bounding box center [548, 288] width 60 height 14
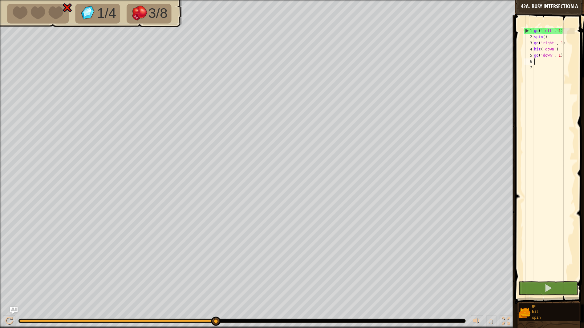
click at [564, 58] on div "go ( 'left' , 1 ) spin ( ) go ( 'right' , 1 ) hit ( 'down' ) go ( 'down' , 1 )" at bounding box center [554, 160] width 42 height 265
type textarea "g"
click at [535, 296] on span at bounding box center [550, 151] width 74 height 307
click at [533, 292] on button at bounding box center [548, 288] width 60 height 14
